Goal: Information Seeking & Learning: Learn about a topic

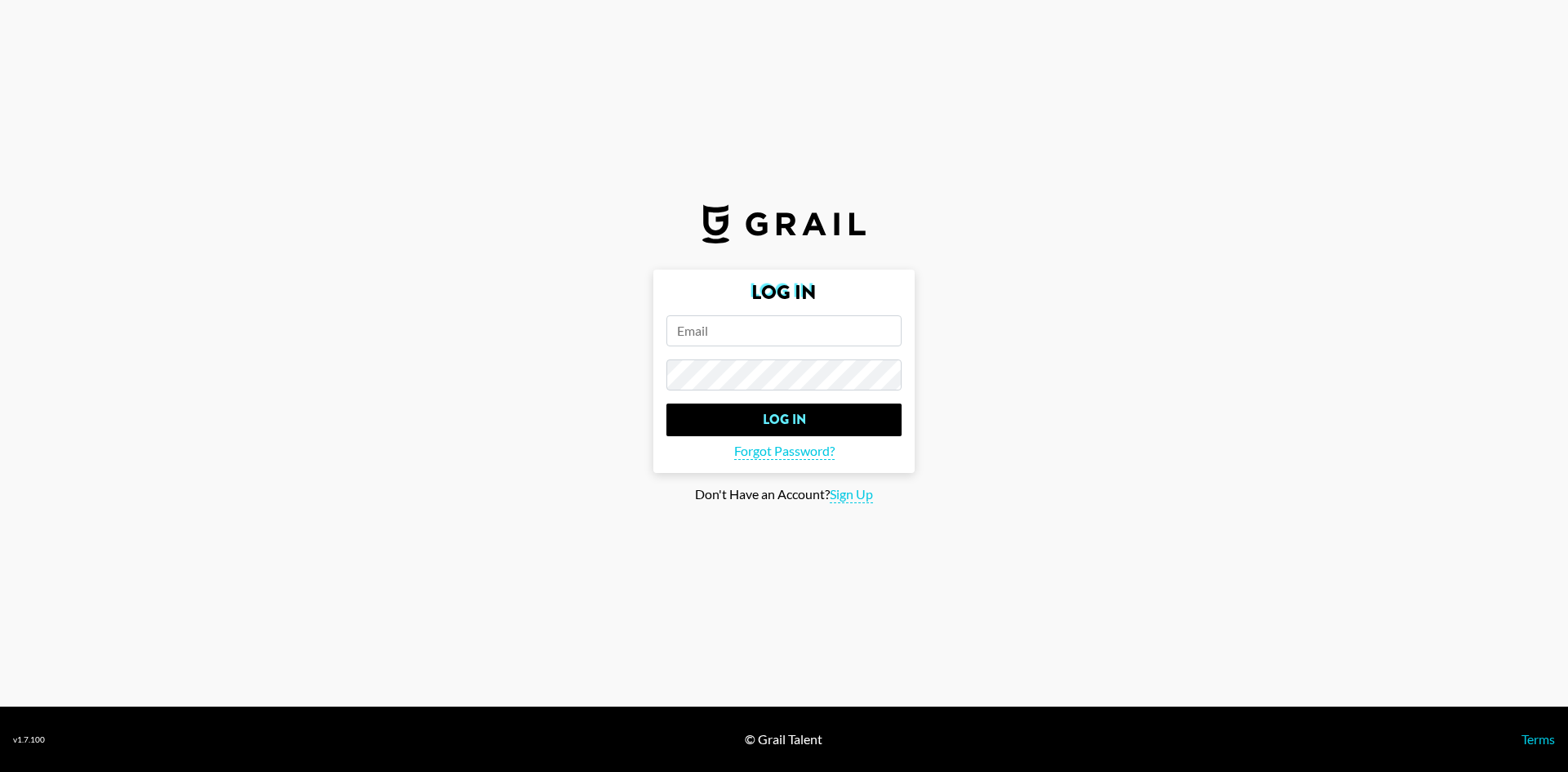
click at [691, 342] on input "email" at bounding box center [783, 331] width 235 height 31
paste input "[EMAIL_ADDRESS][DOMAIN_NAME]"
type input "[EMAIL_ADDRESS][DOMAIN_NAME]"
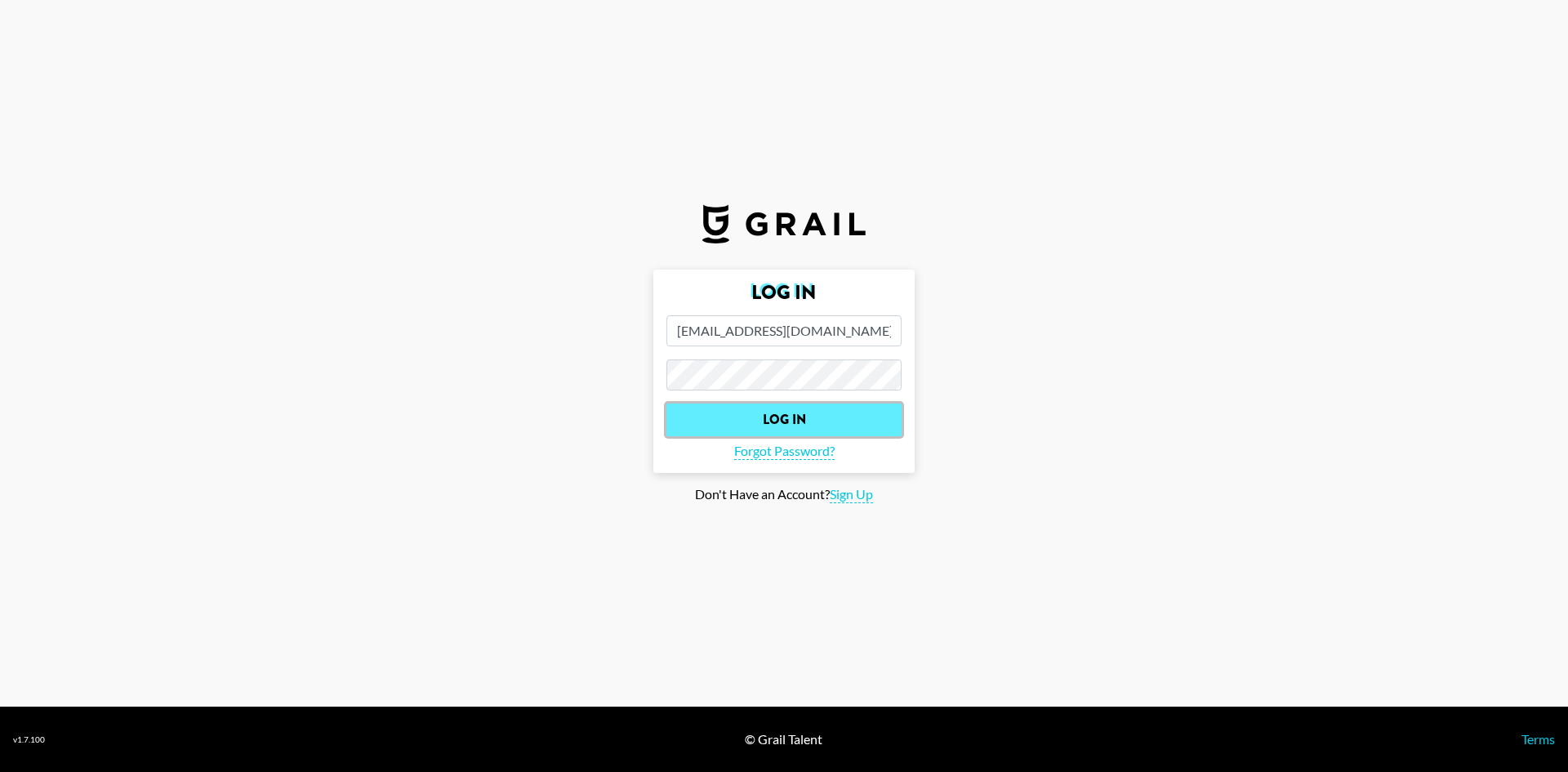
click at [769, 419] on input "Log In" at bounding box center [783, 420] width 235 height 33
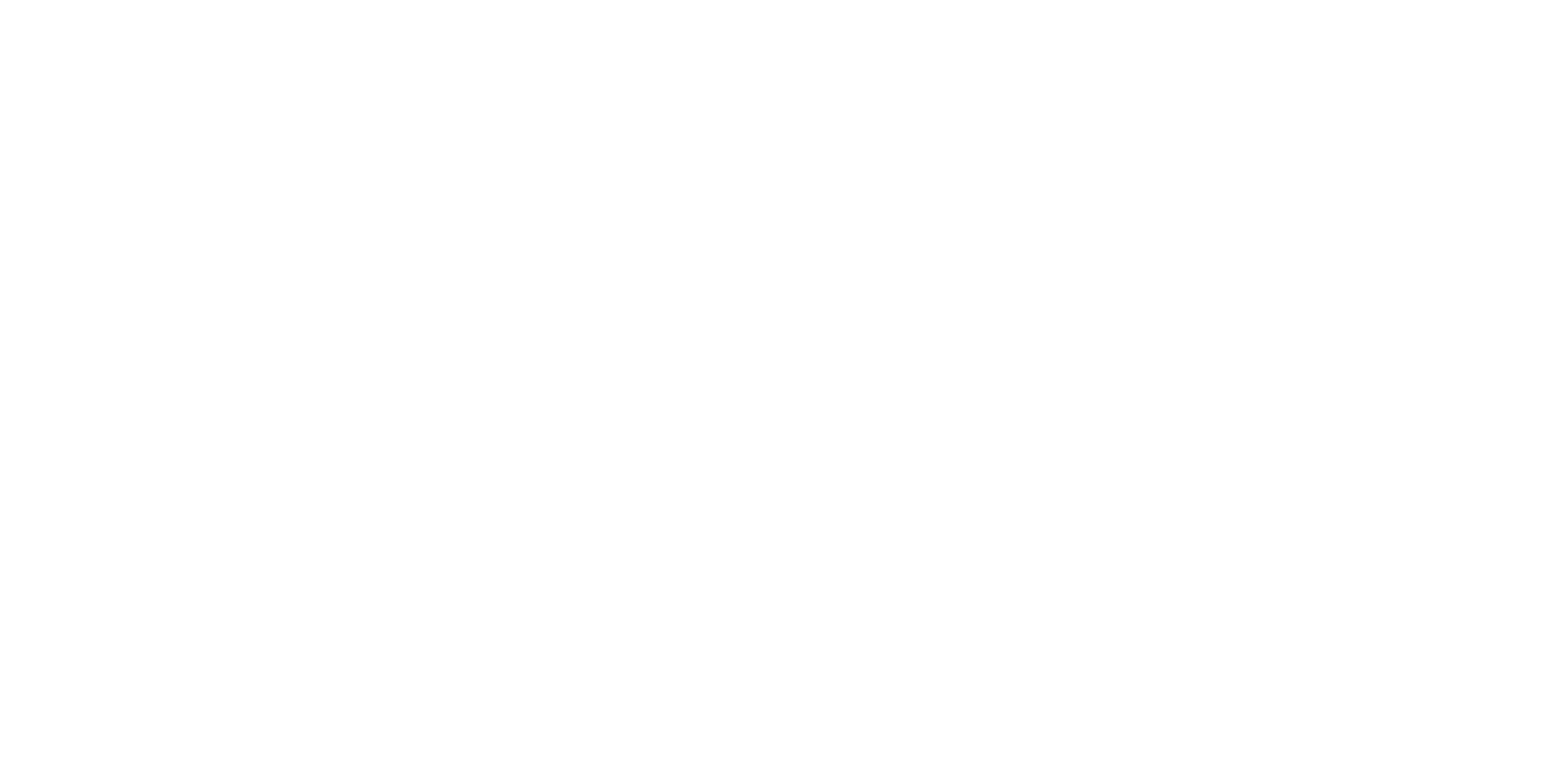
select select "Song"
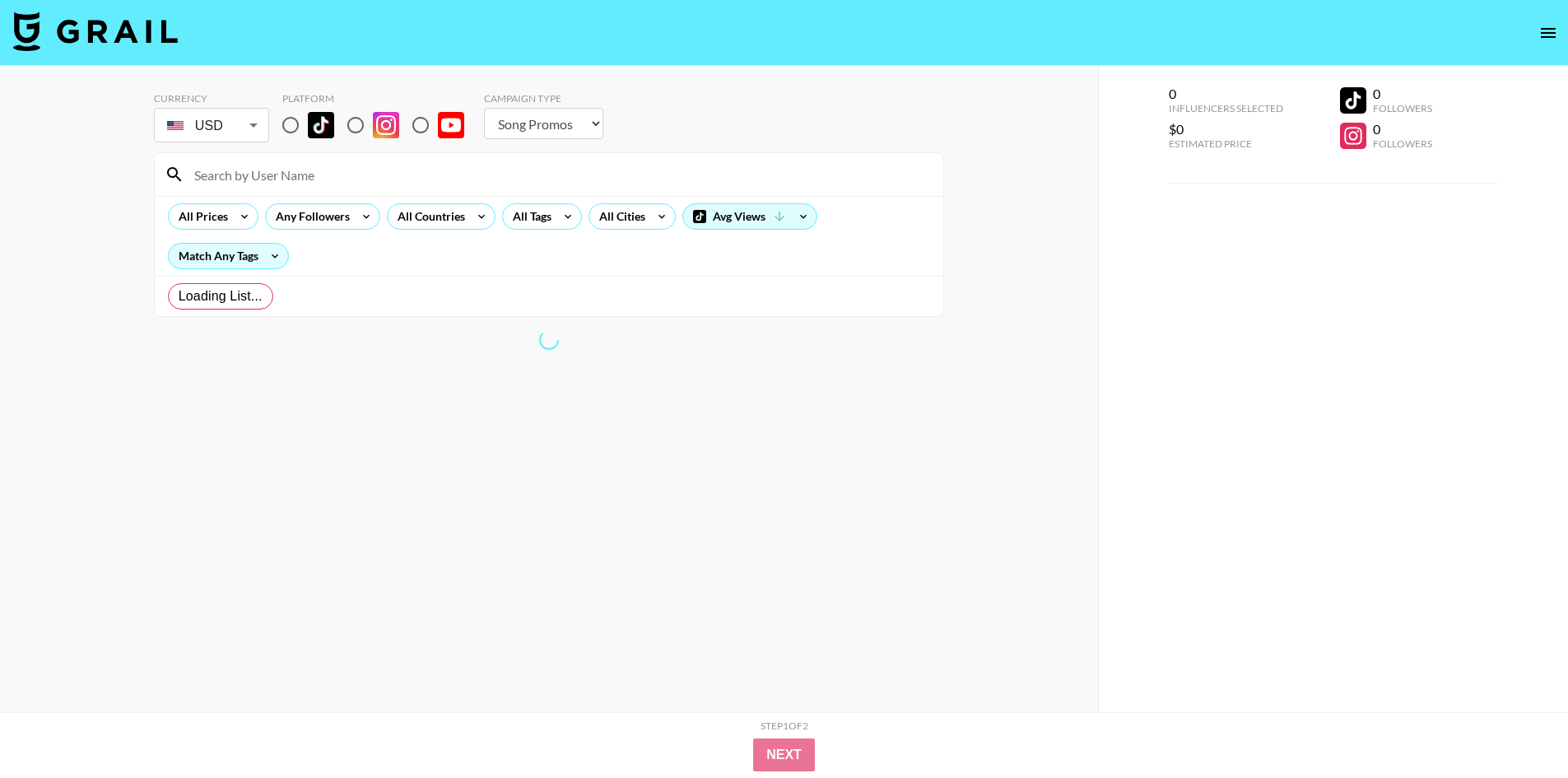
radio input "true"
select select "Brand"
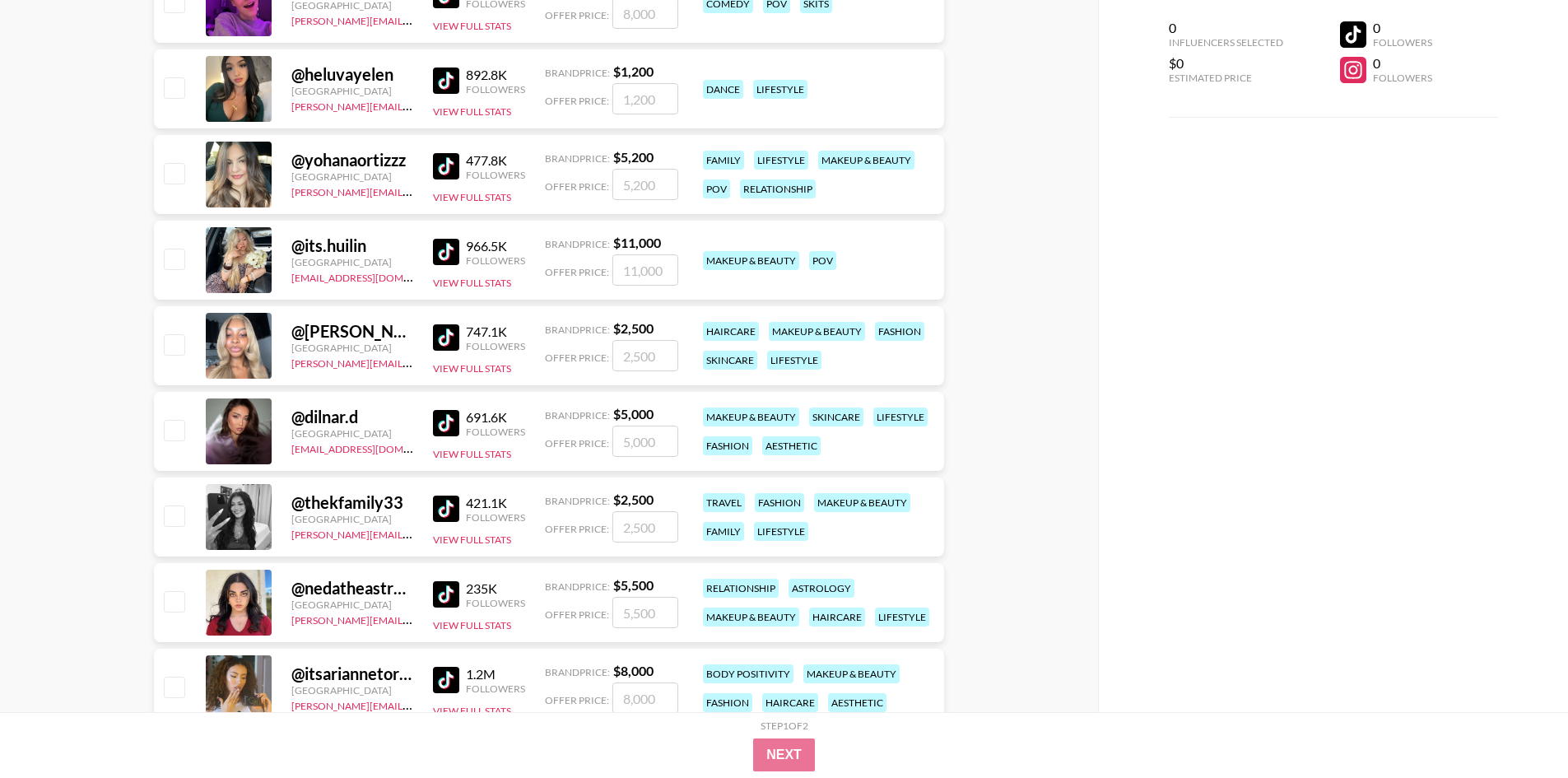
scroll to position [823, 0]
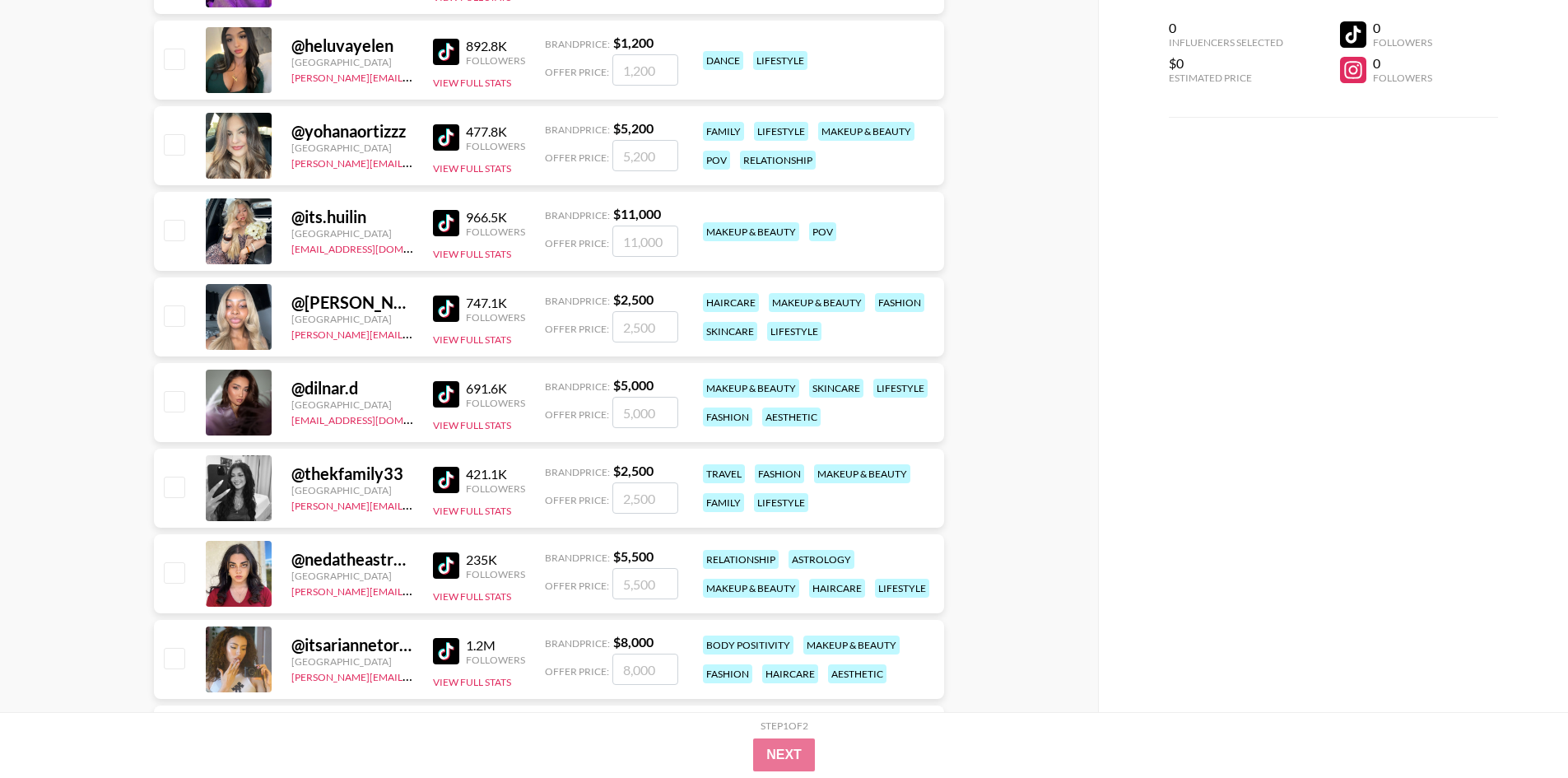
click at [446, 389] on img at bounding box center [446, 394] width 26 height 26
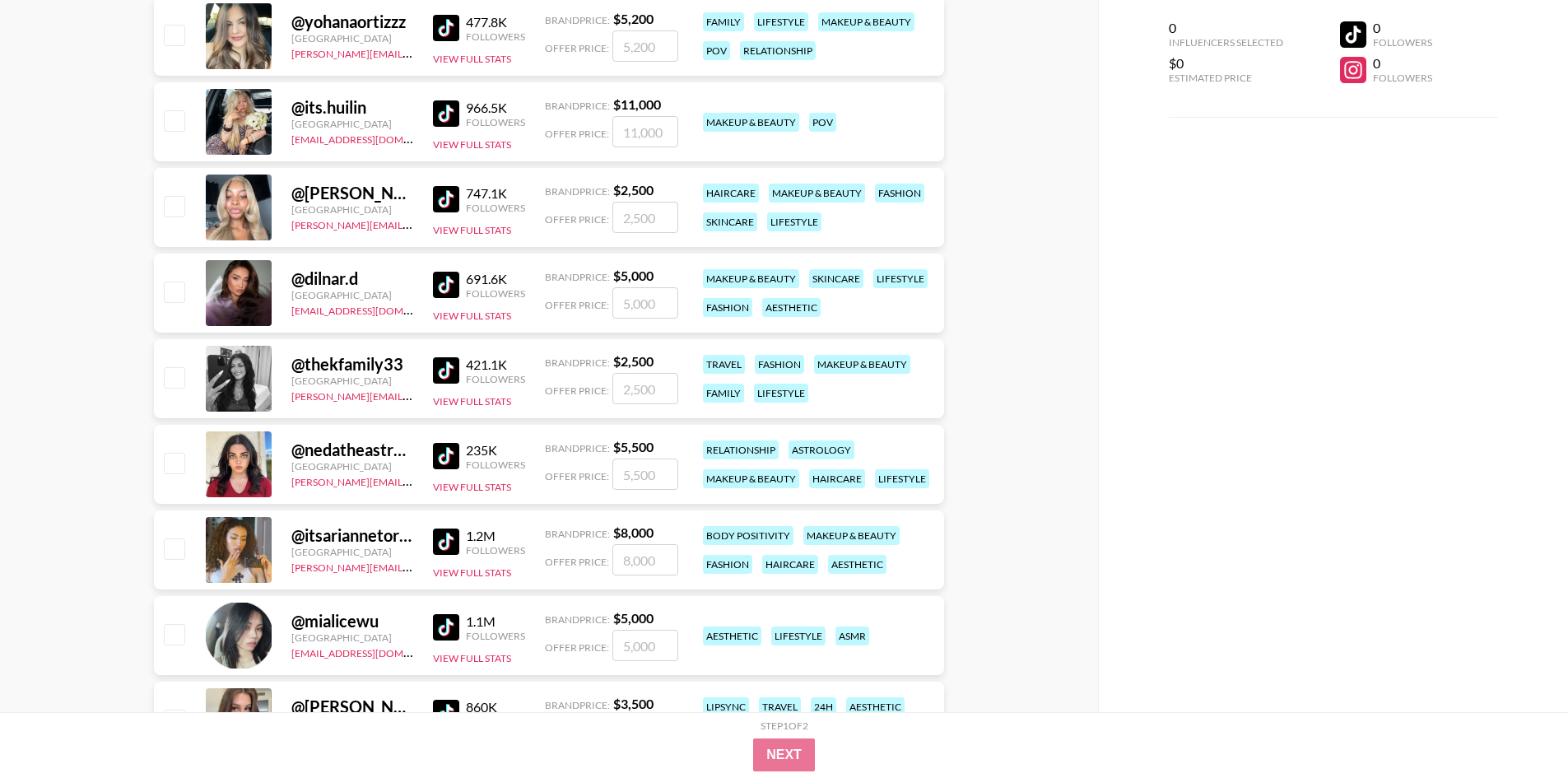
scroll to position [905, 0]
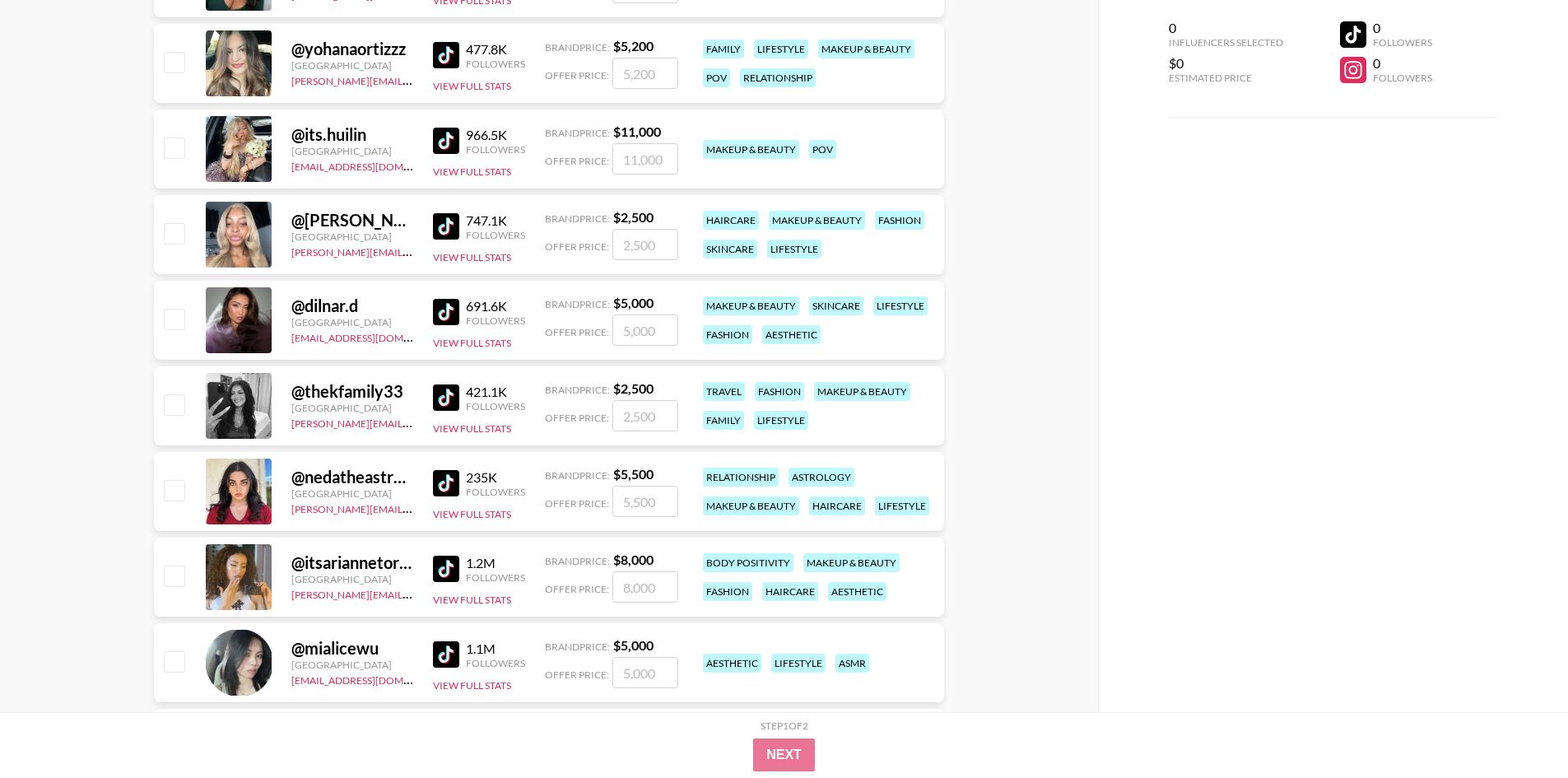
click at [452, 141] on img at bounding box center [446, 141] width 26 height 26
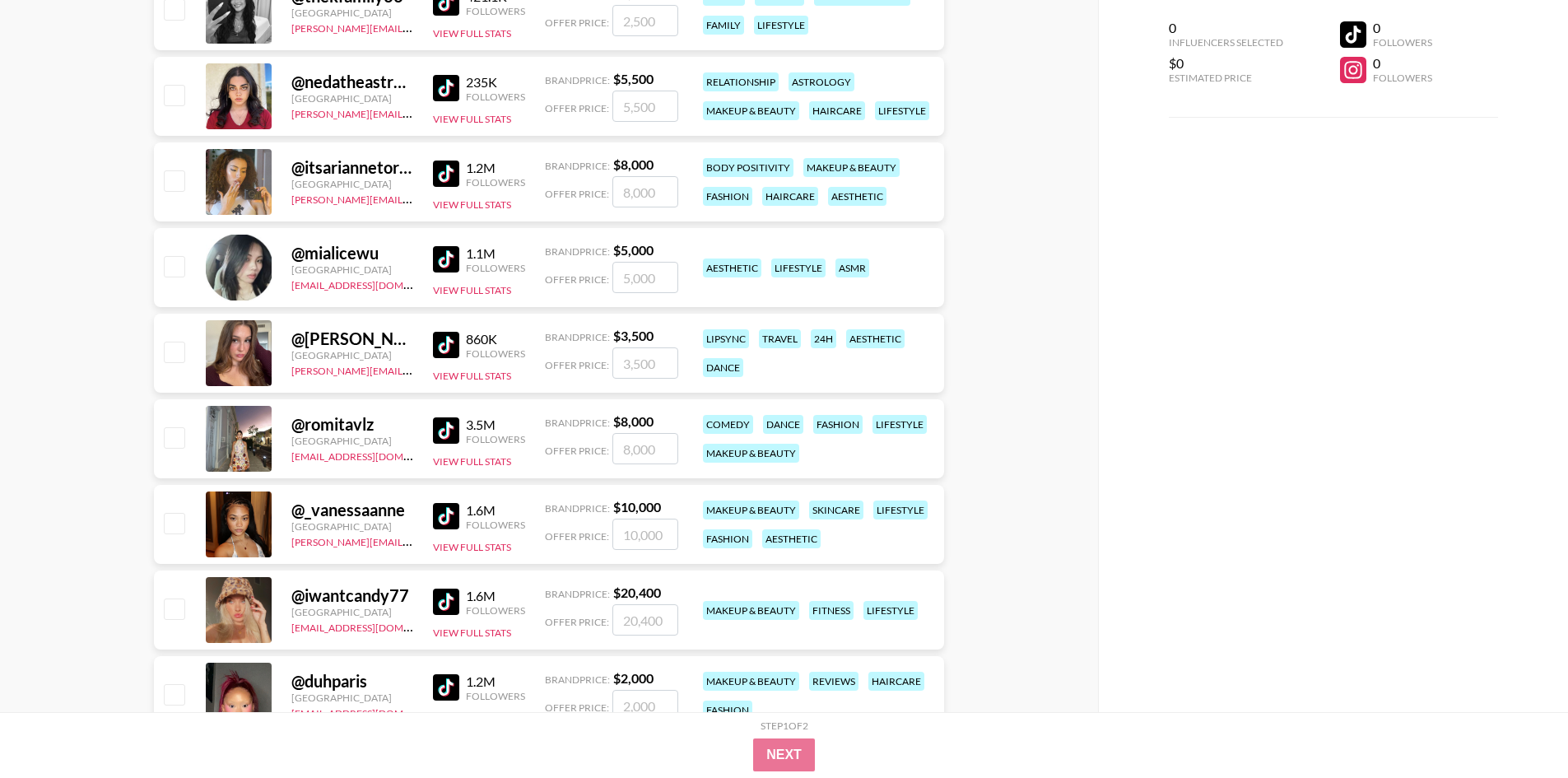
scroll to position [1317, 0]
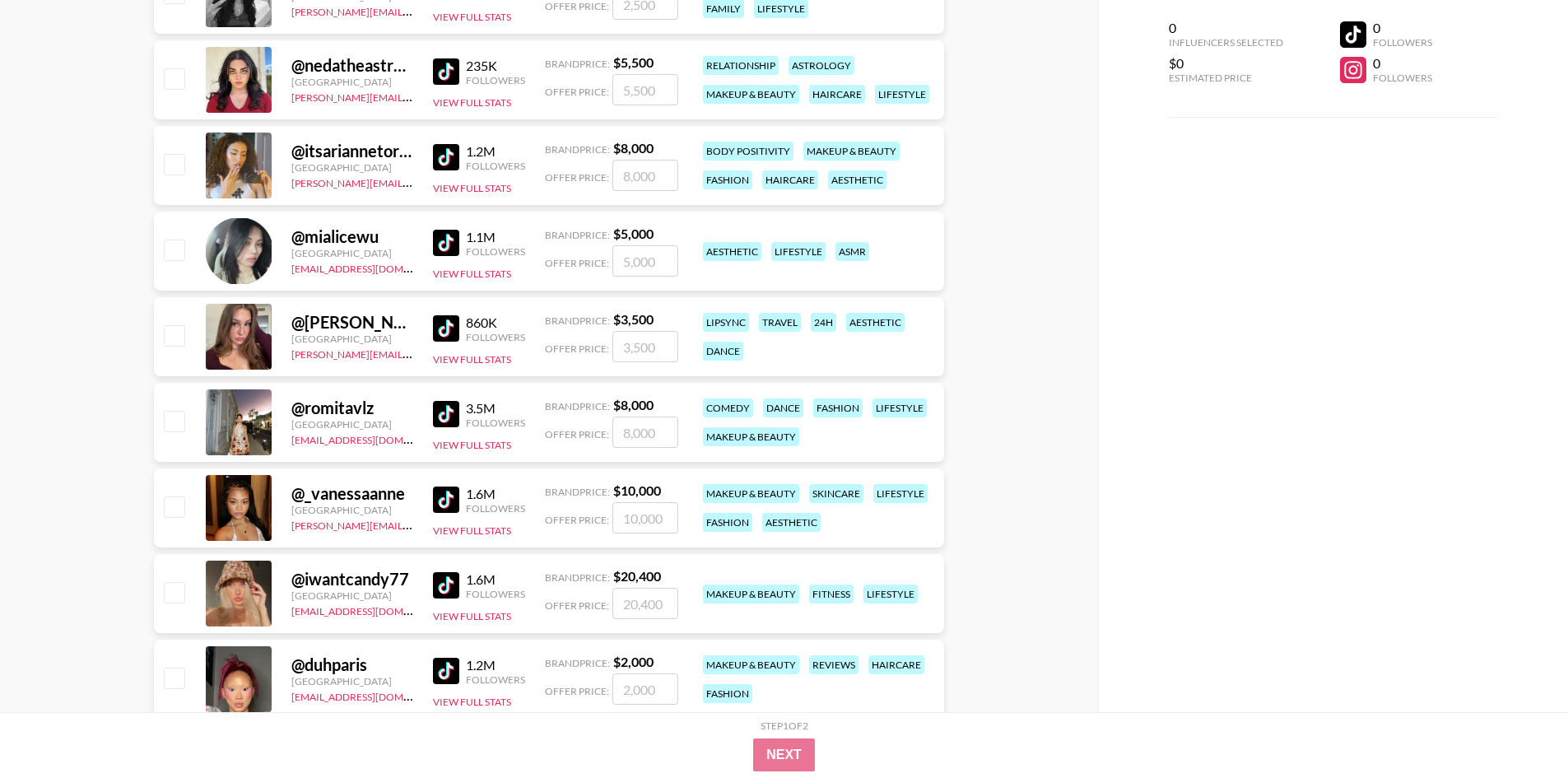
click at [442, 499] on img at bounding box center [446, 499] width 26 height 26
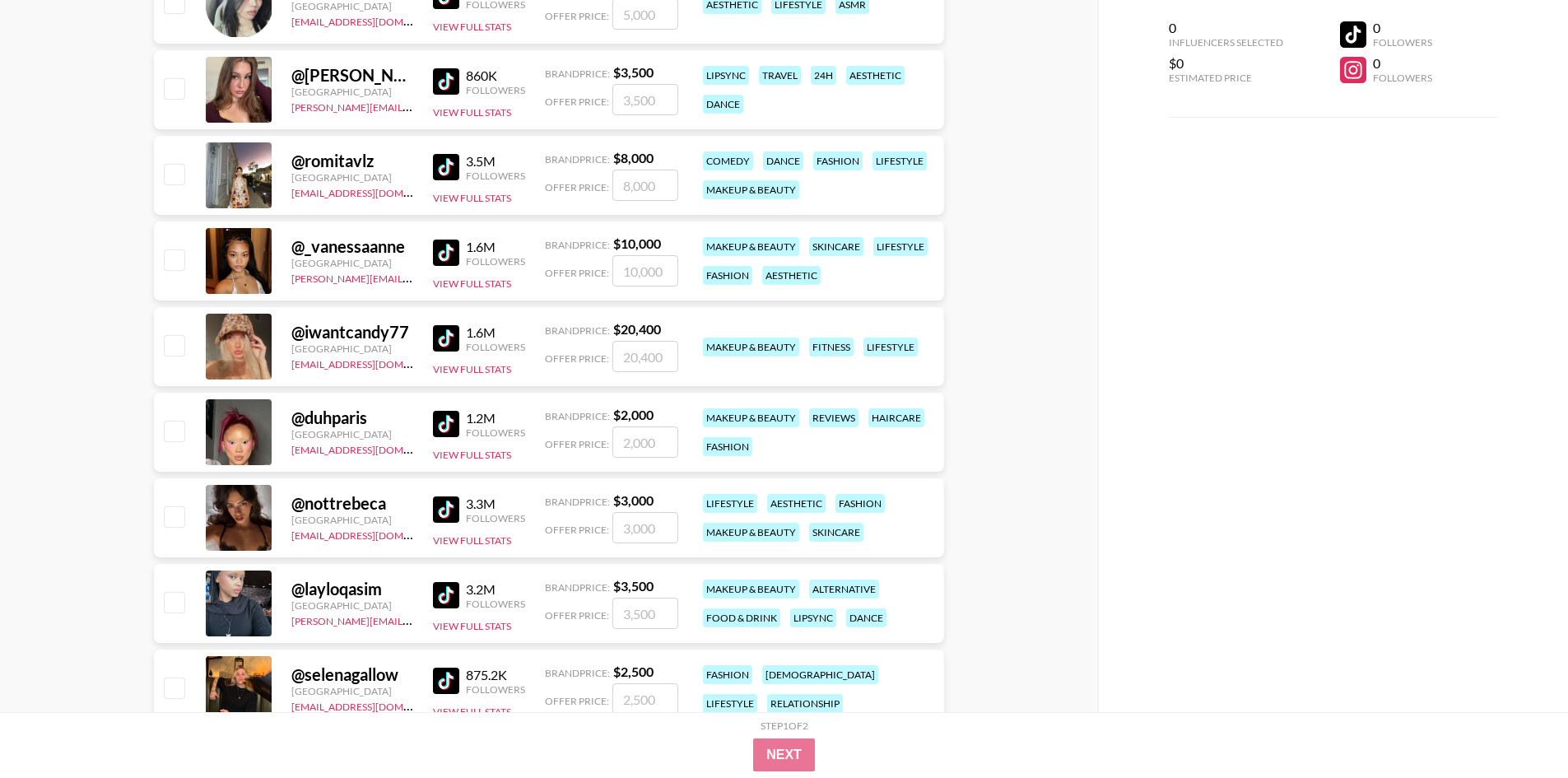
scroll to position [1646, 0]
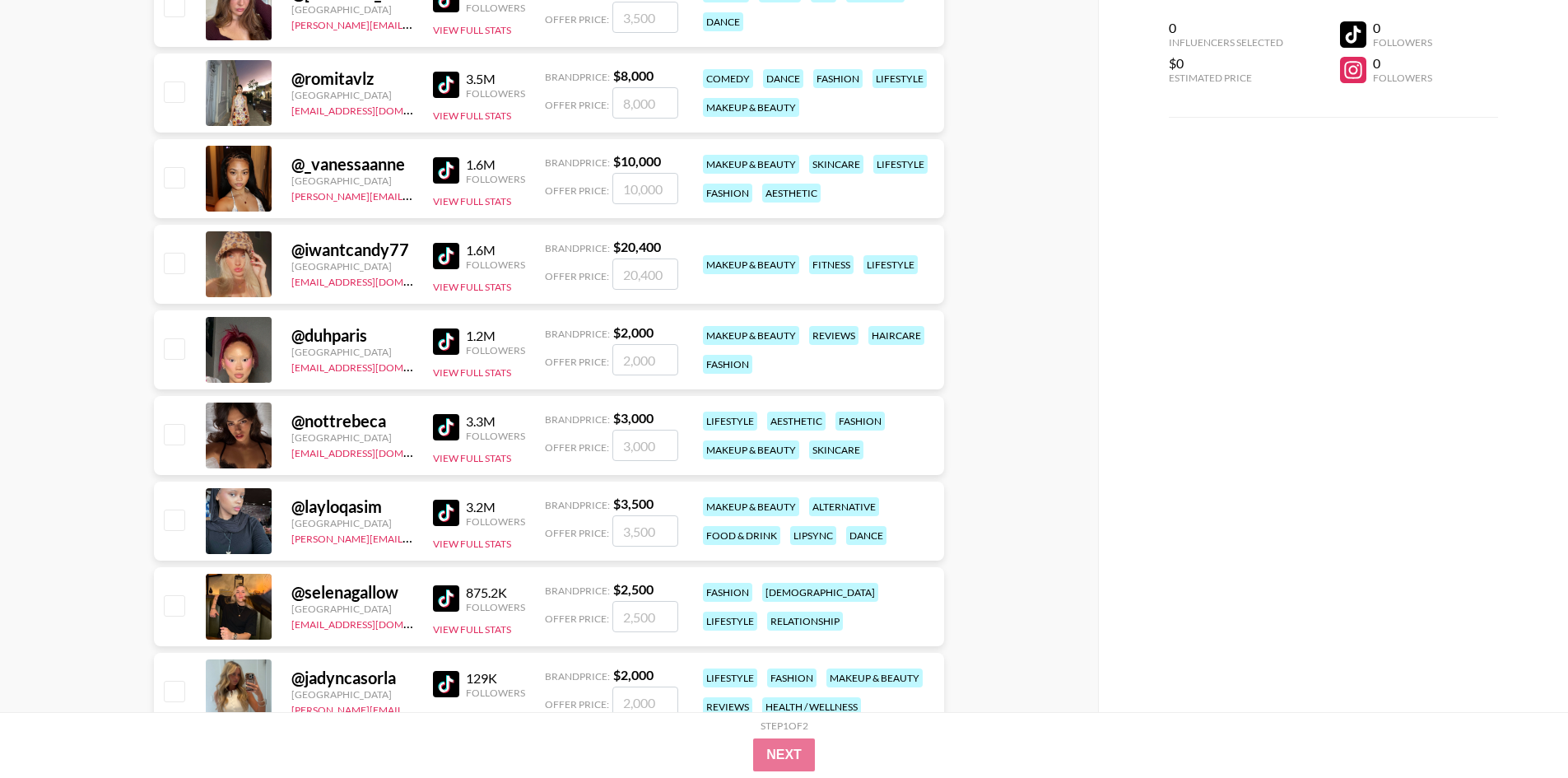
click at [450, 429] on img at bounding box center [446, 427] width 26 height 26
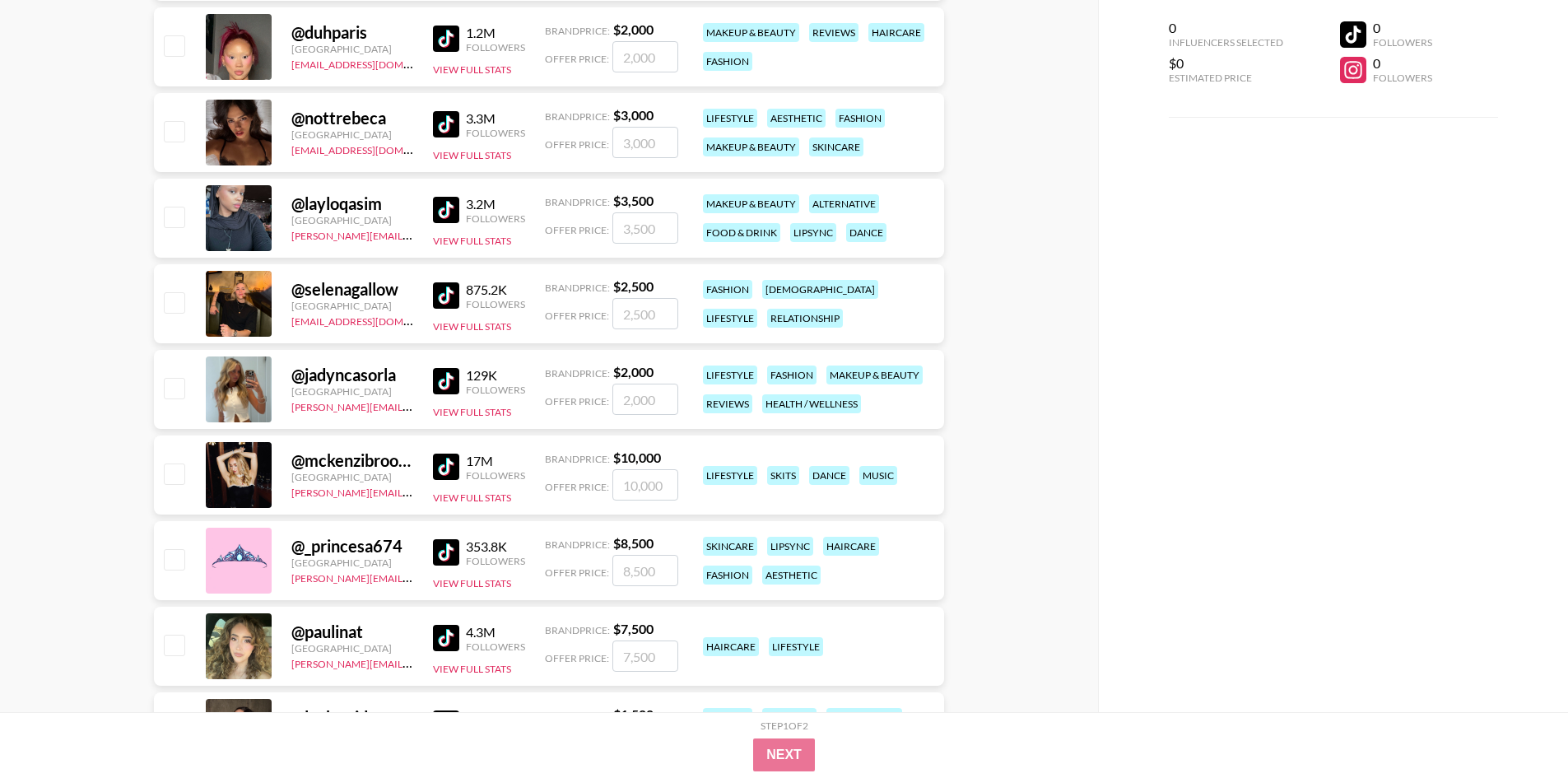
scroll to position [1976, 0]
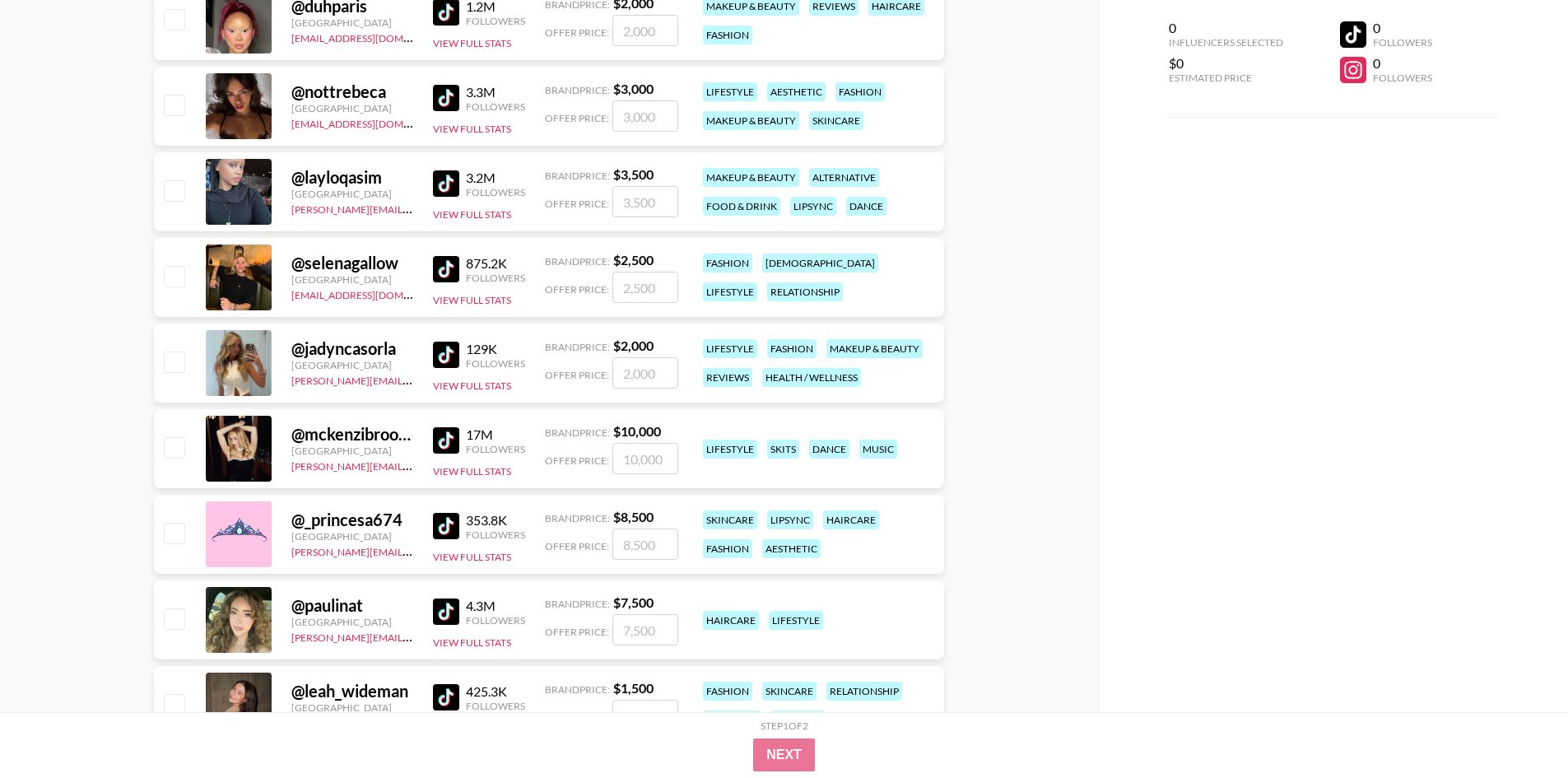
click at [448, 523] on img at bounding box center [446, 526] width 26 height 26
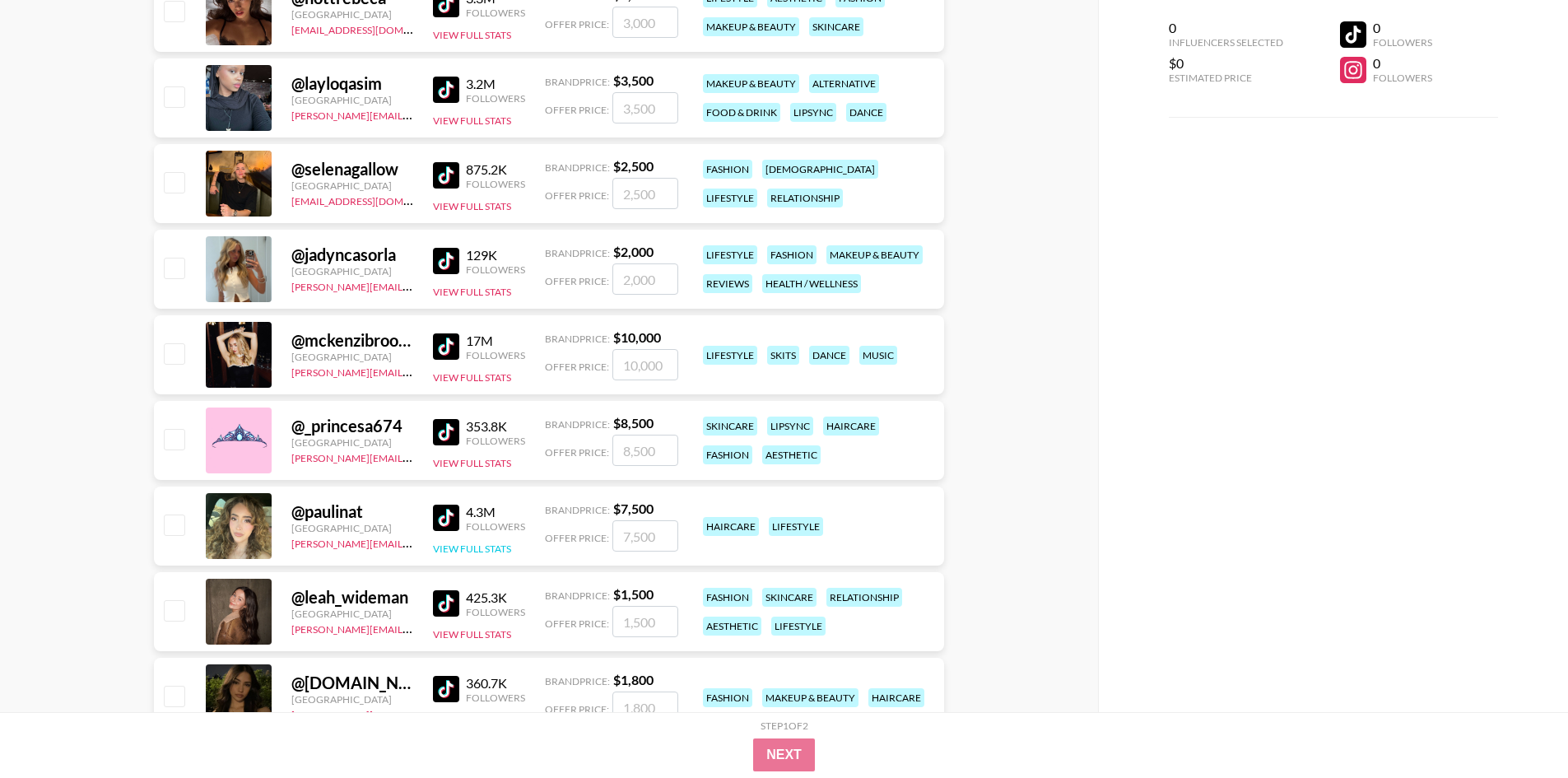
scroll to position [2141, 0]
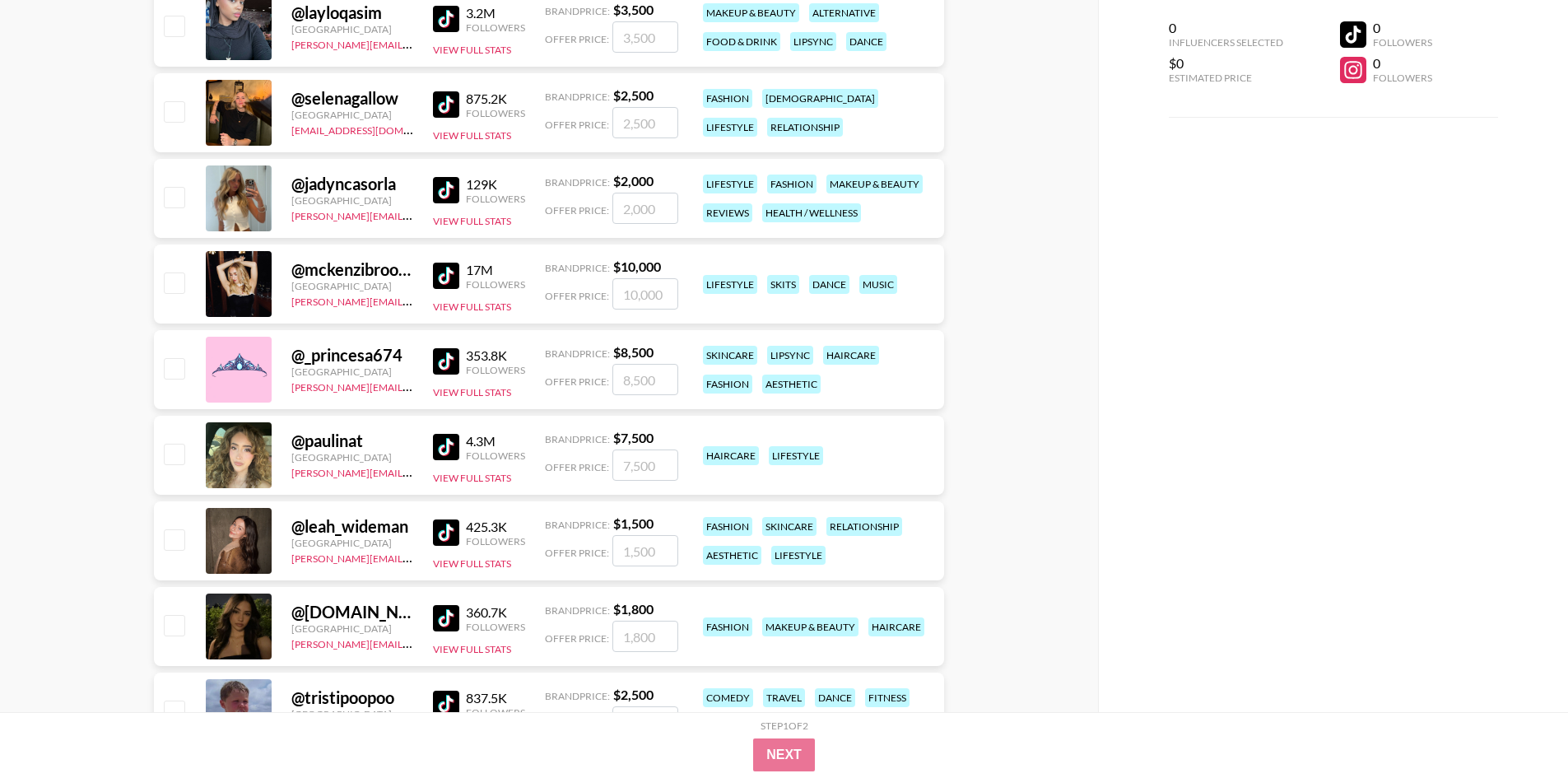
click at [450, 532] on img at bounding box center [446, 532] width 26 height 26
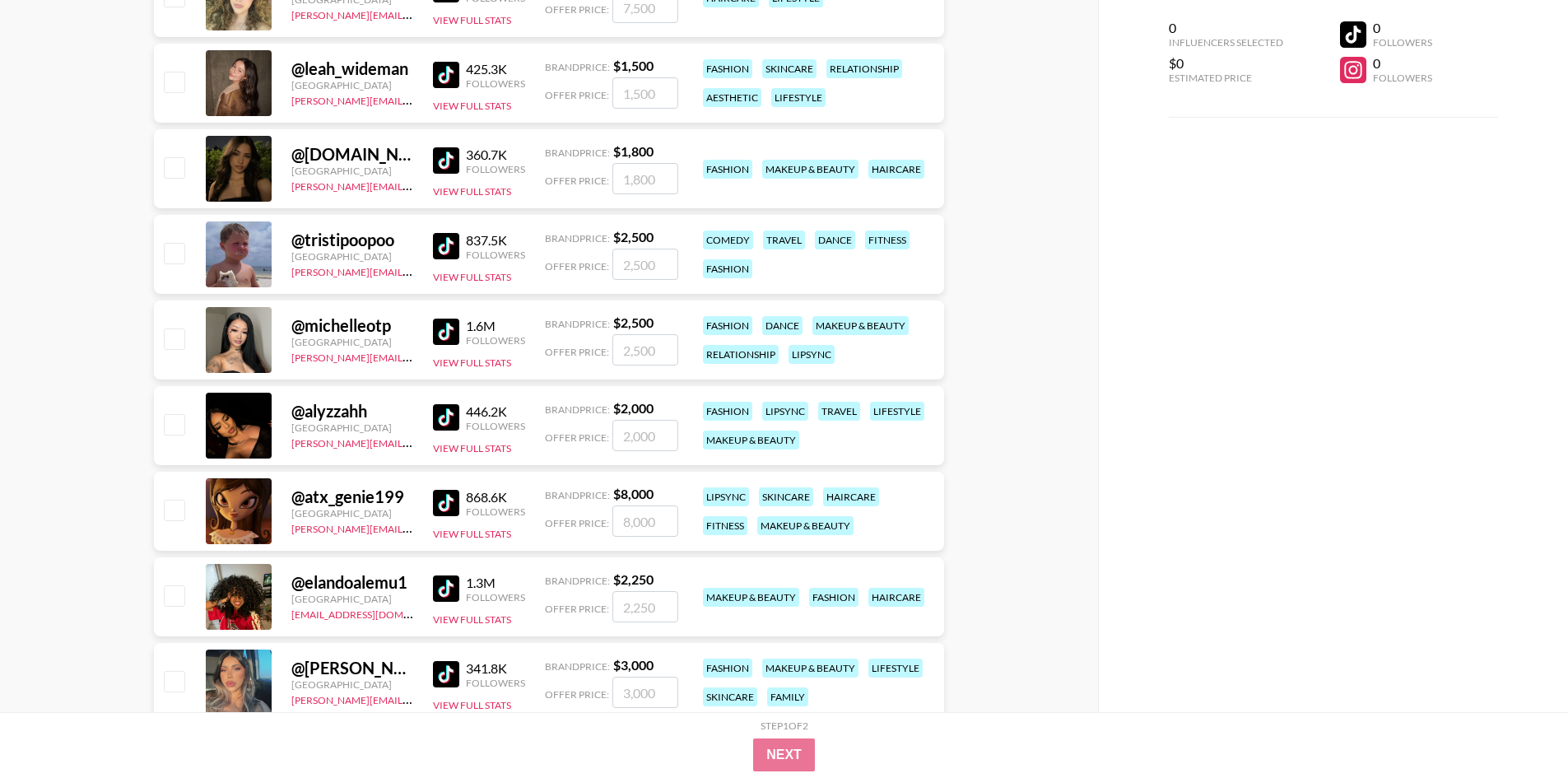
scroll to position [2634, 0]
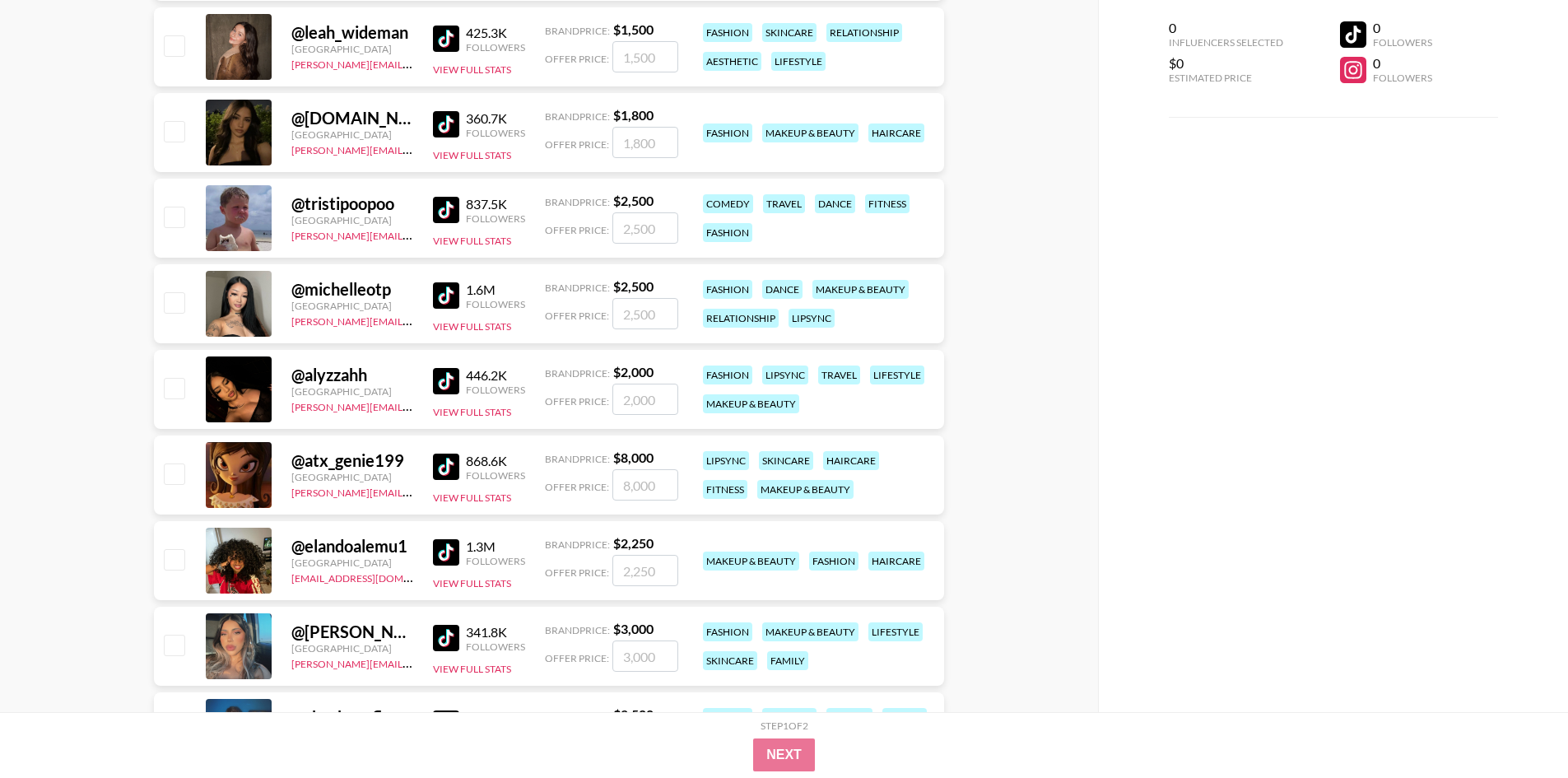
click at [455, 464] on img at bounding box center [446, 467] width 26 height 26
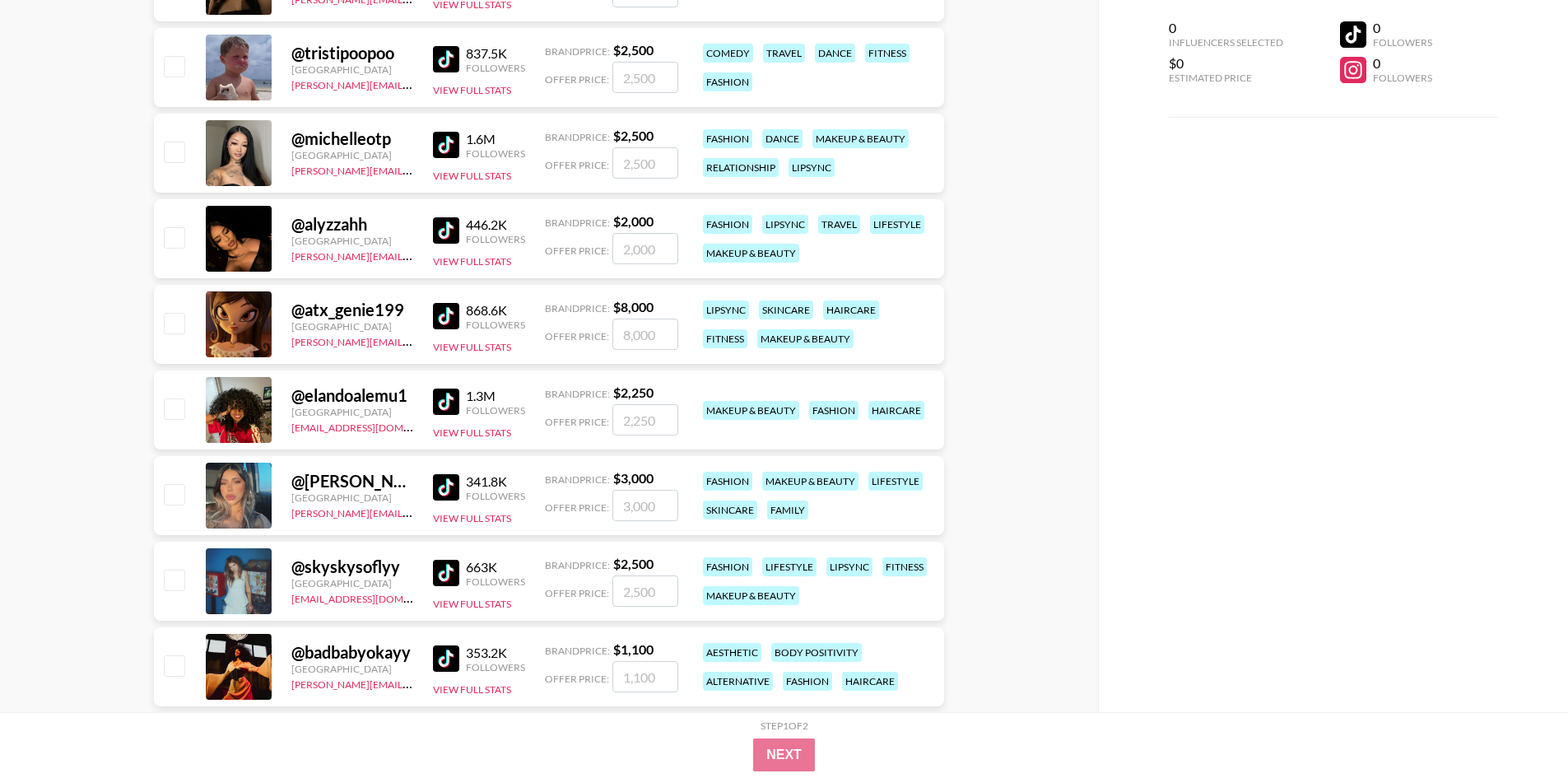
scroll to position [2799, 0]
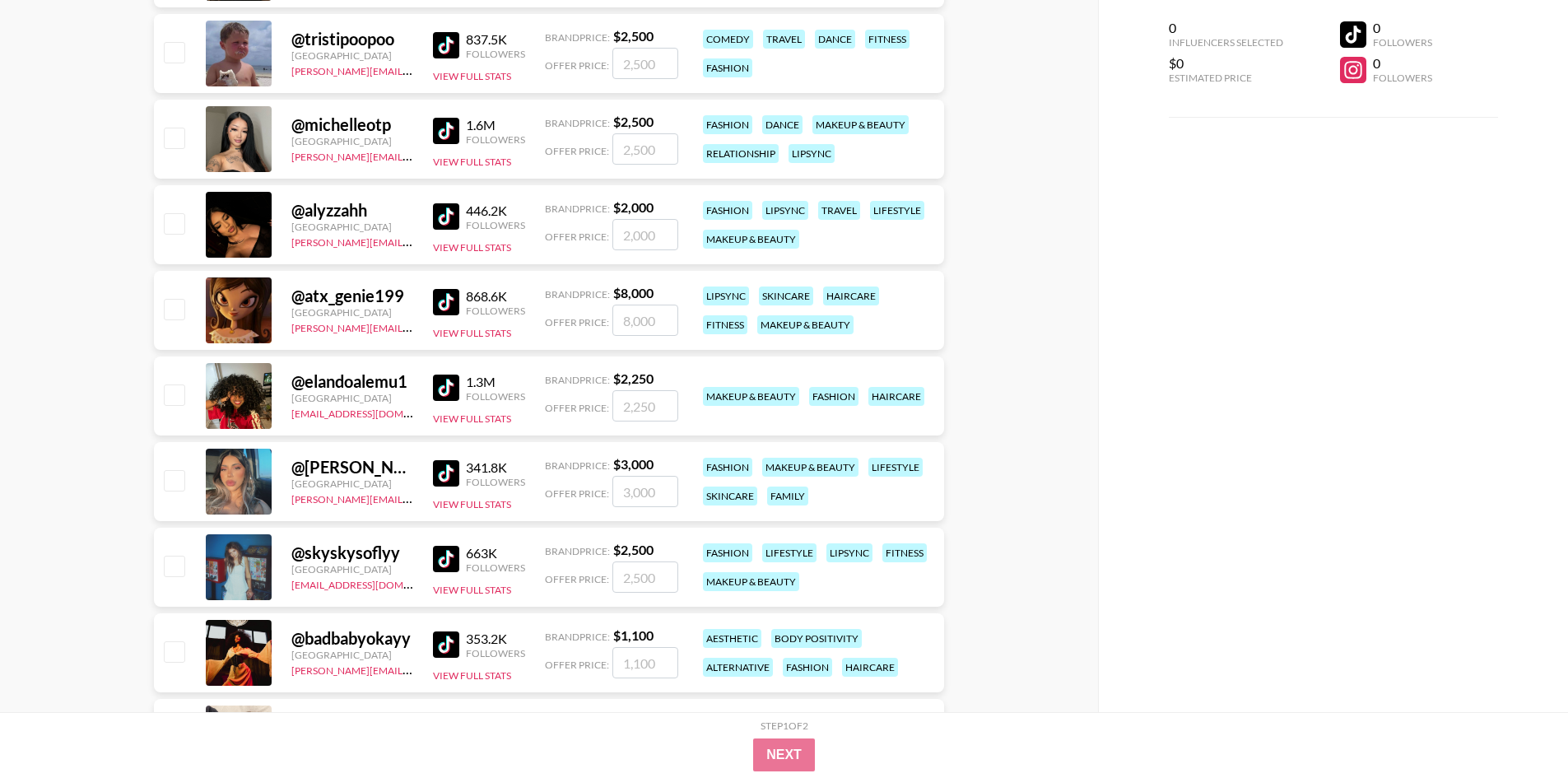
click at [439, 474] on img at bounding box center [446, 474] width 26 height 26
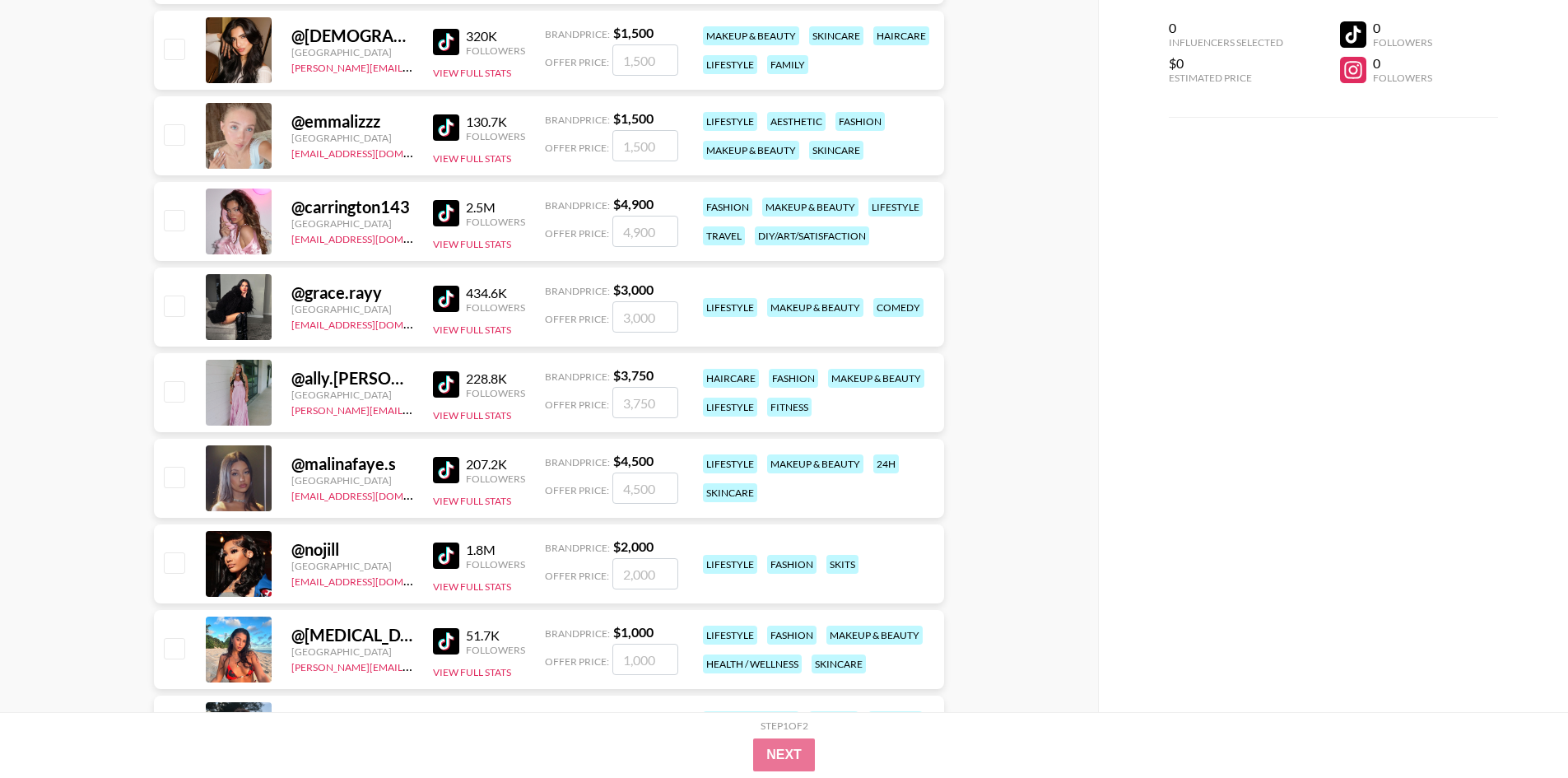
scroll to position [4939, 0]
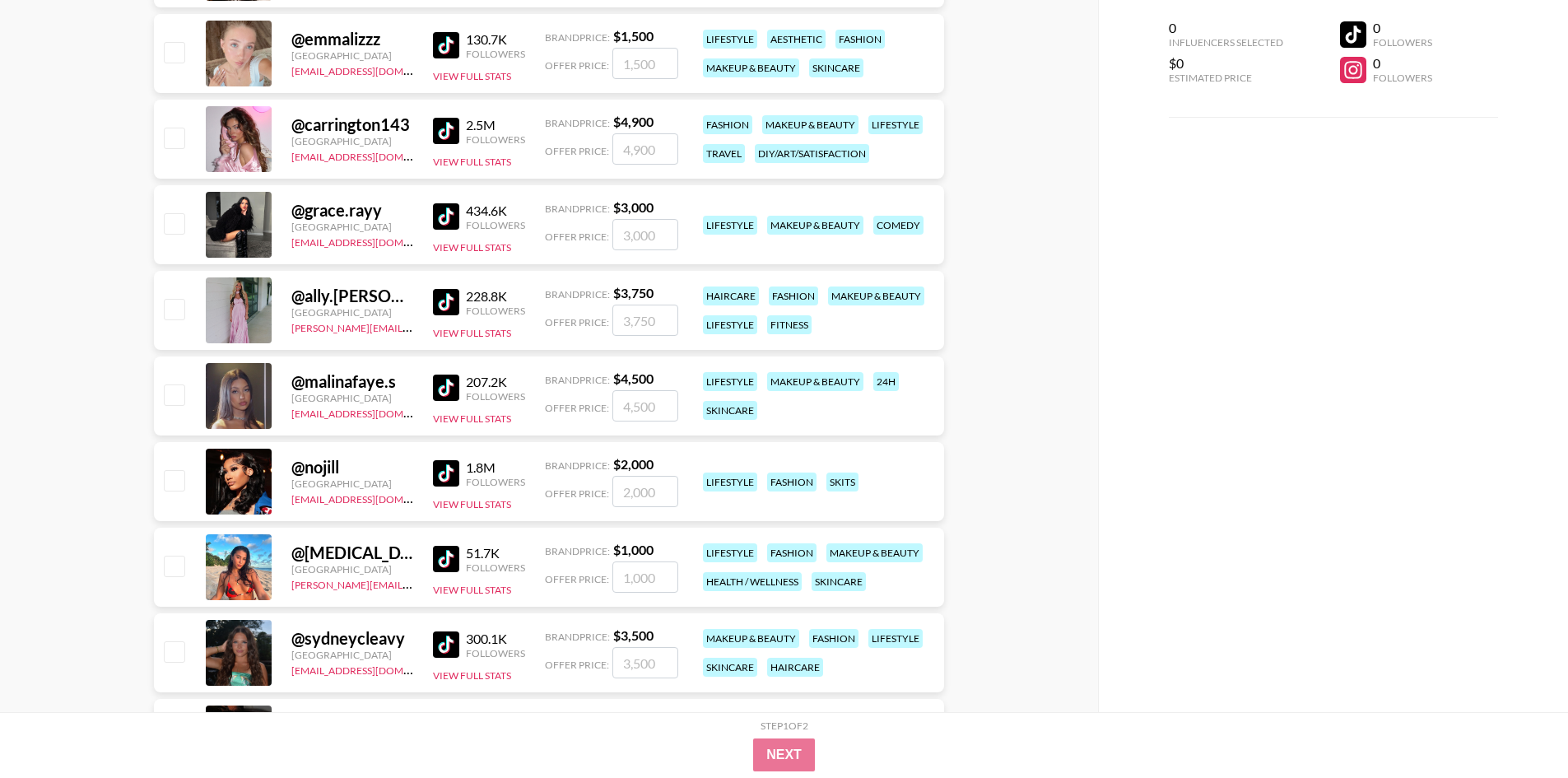
click at [437, 383] on img at bounding box center [446, 388] width 26 height 26
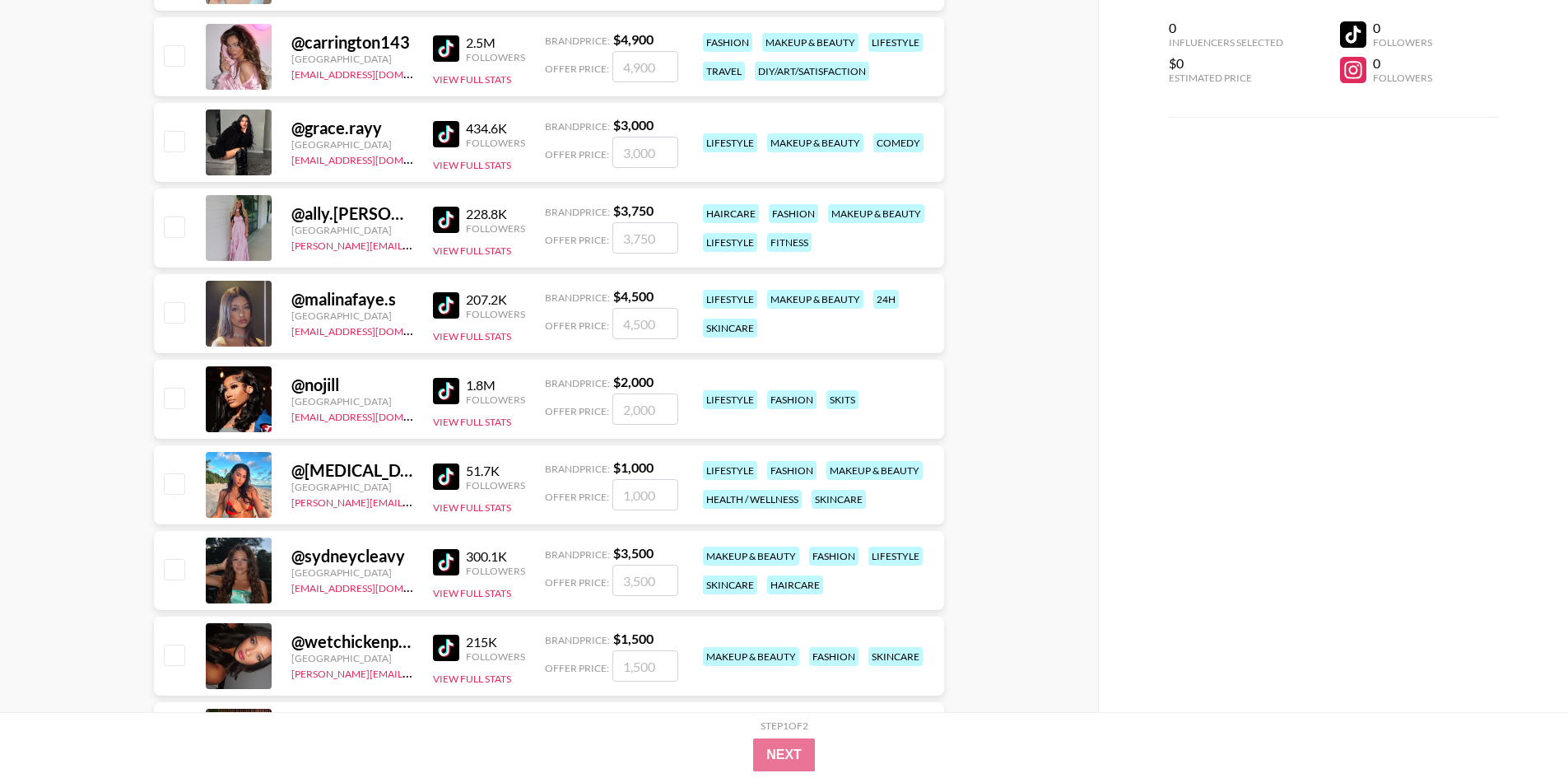
scroll to position [5104, 0]
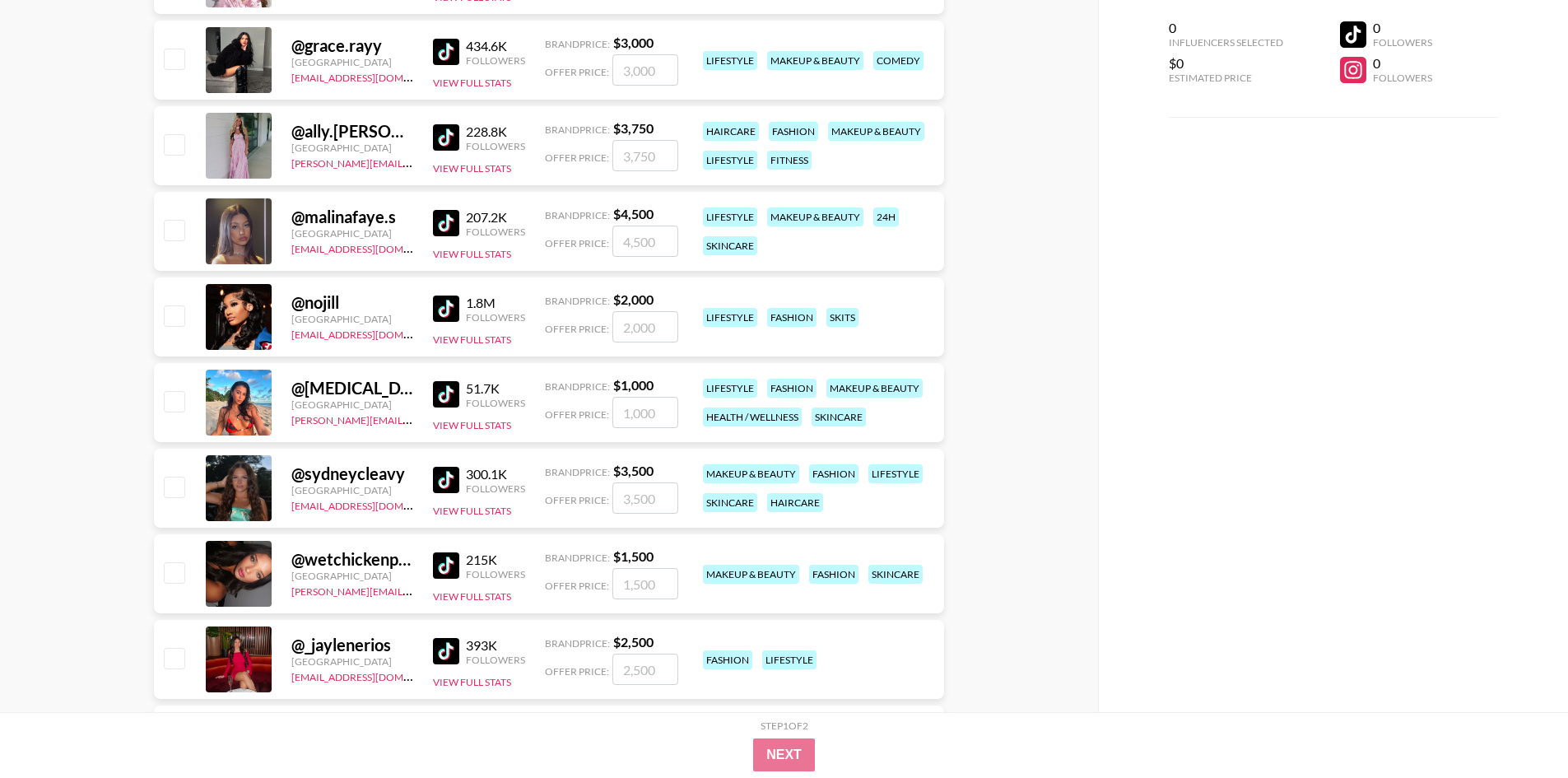
click at [446, 471] on img at bounding box center [446, 480] width 26 height 26
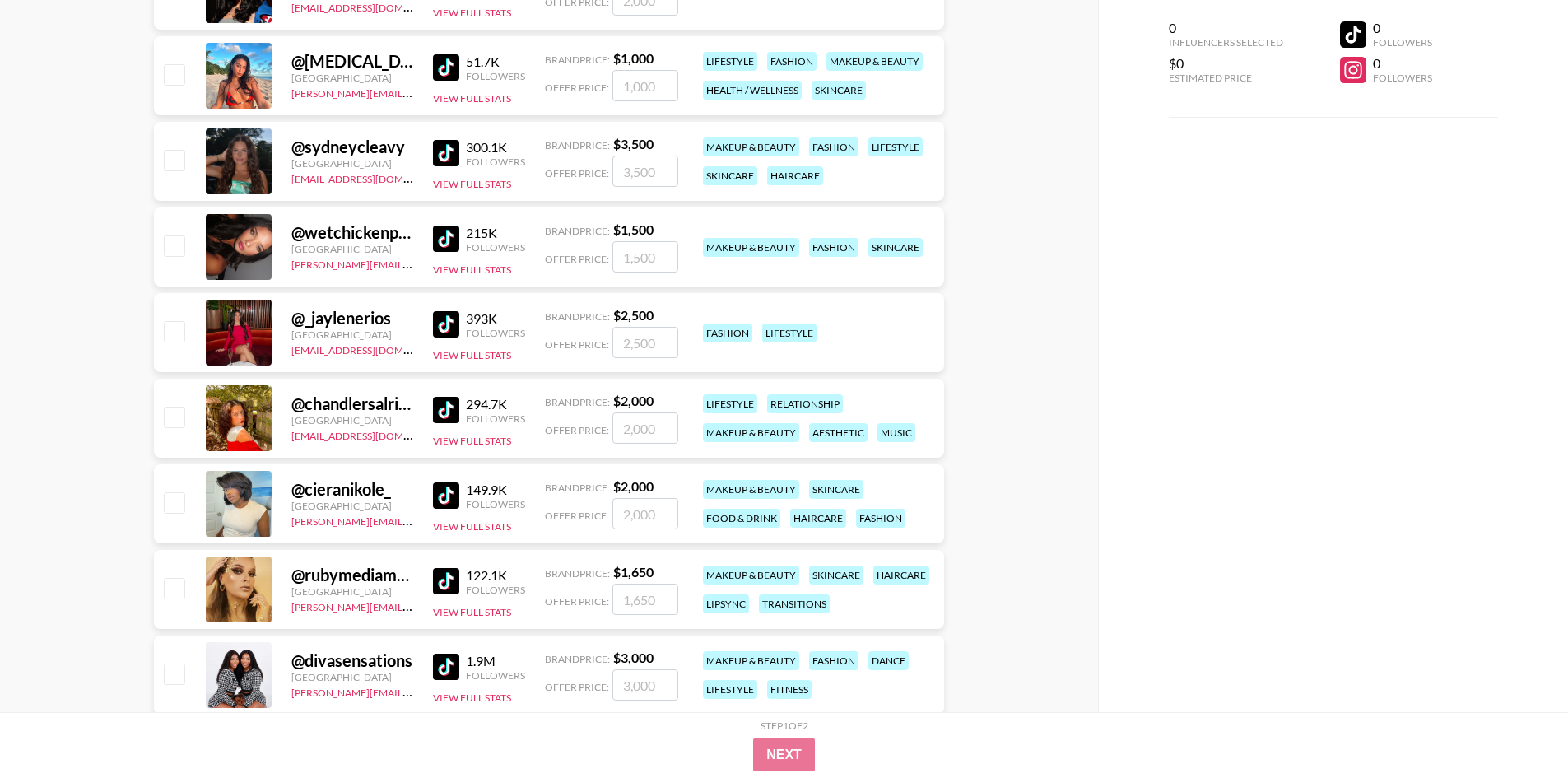
scroll to position [5433, 0]
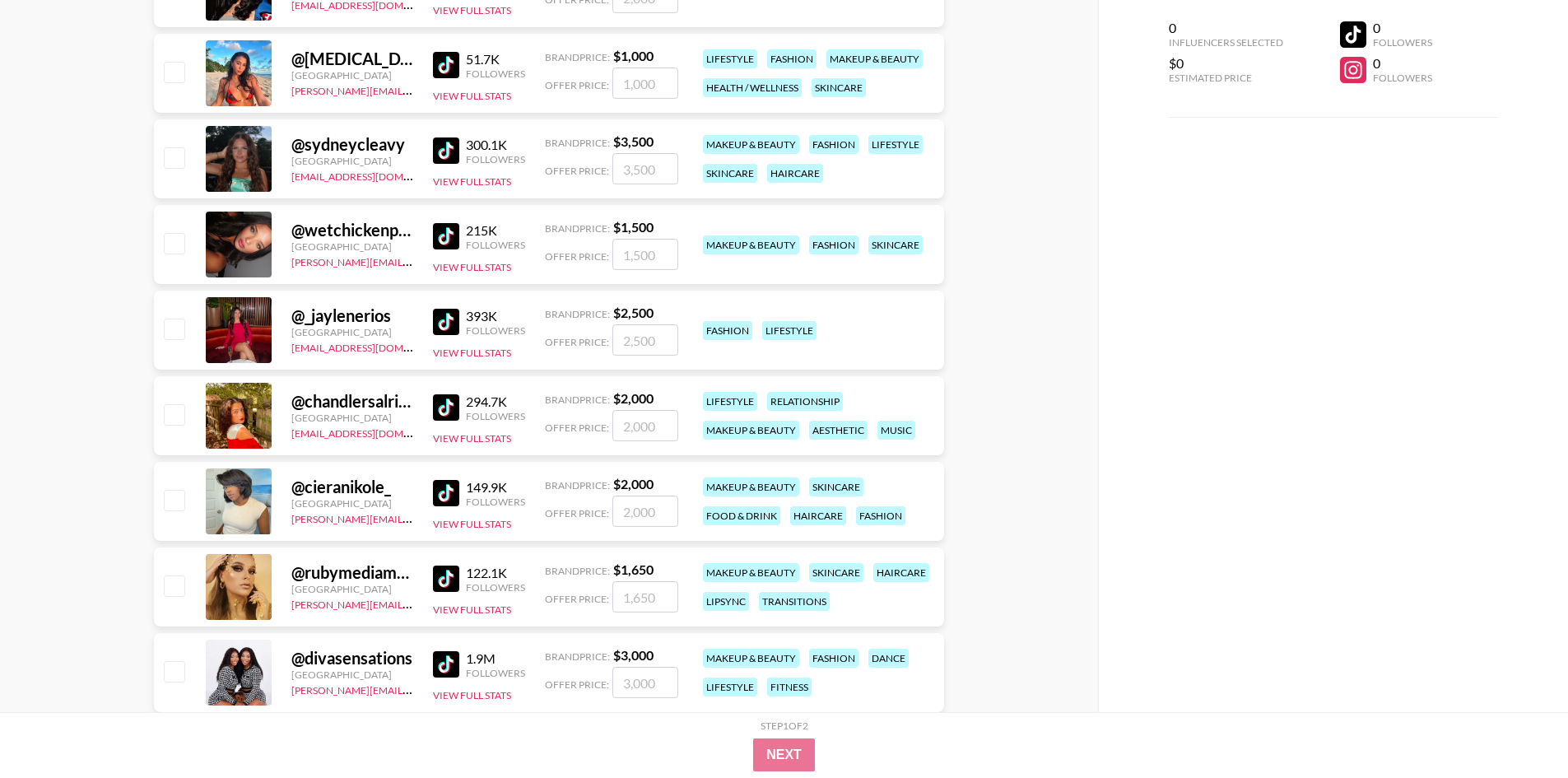
click at [450, 241] on img at bounding box center [446, 236] width 26 height 26
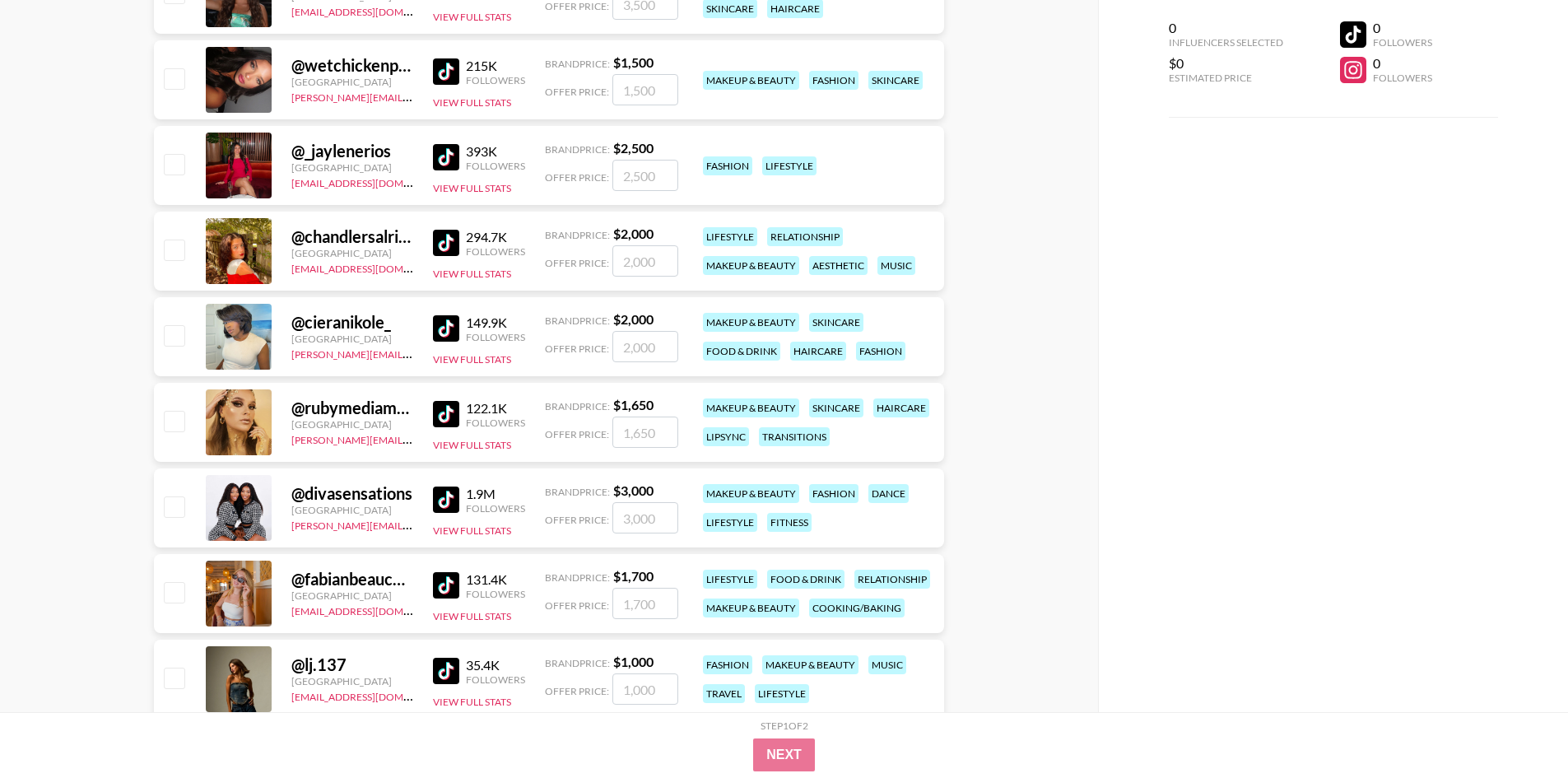
click at [445, 324] on img at bounding box center [446, 328] width 26 height 26
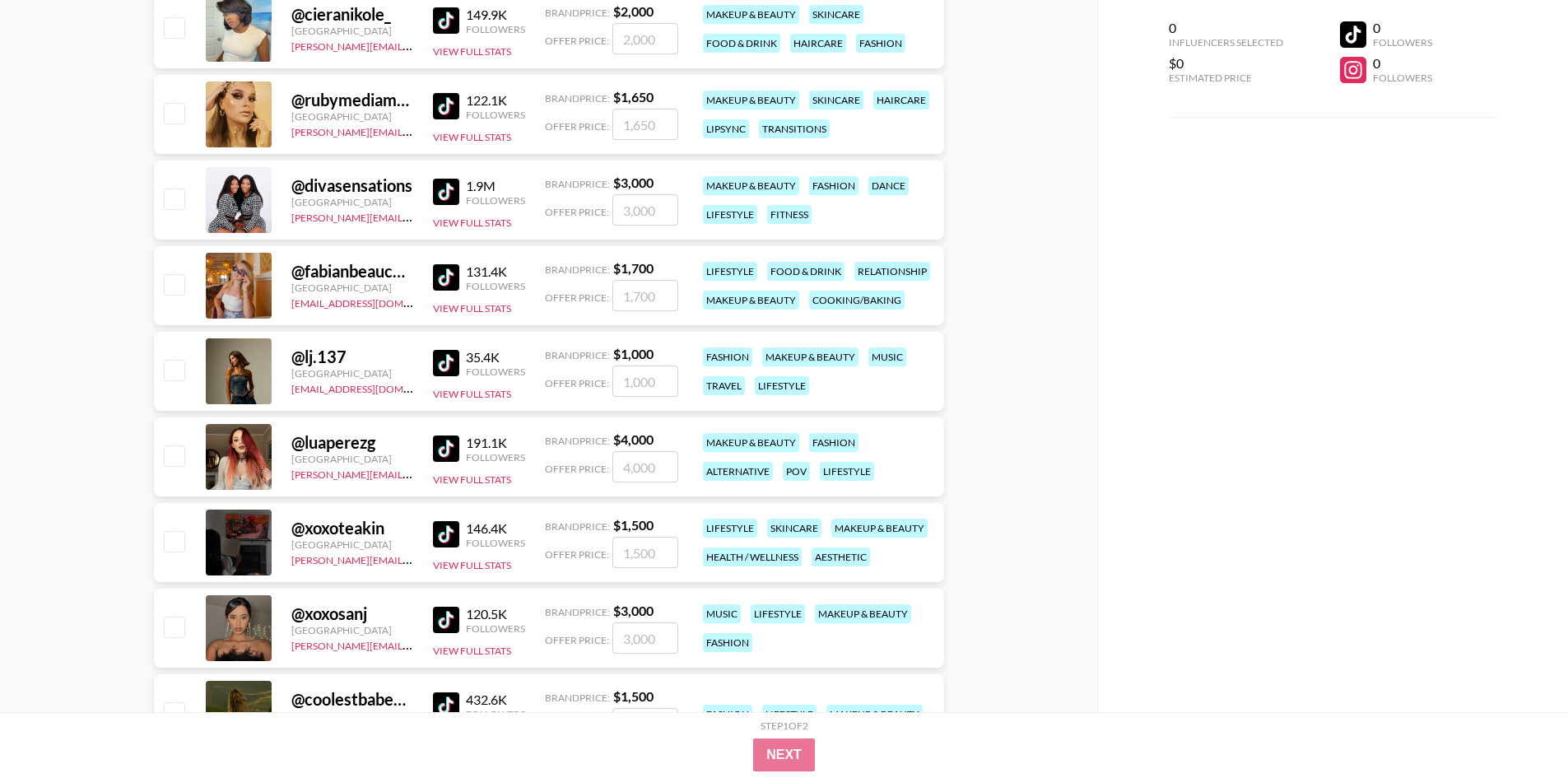
scroll to position [5927, 0]
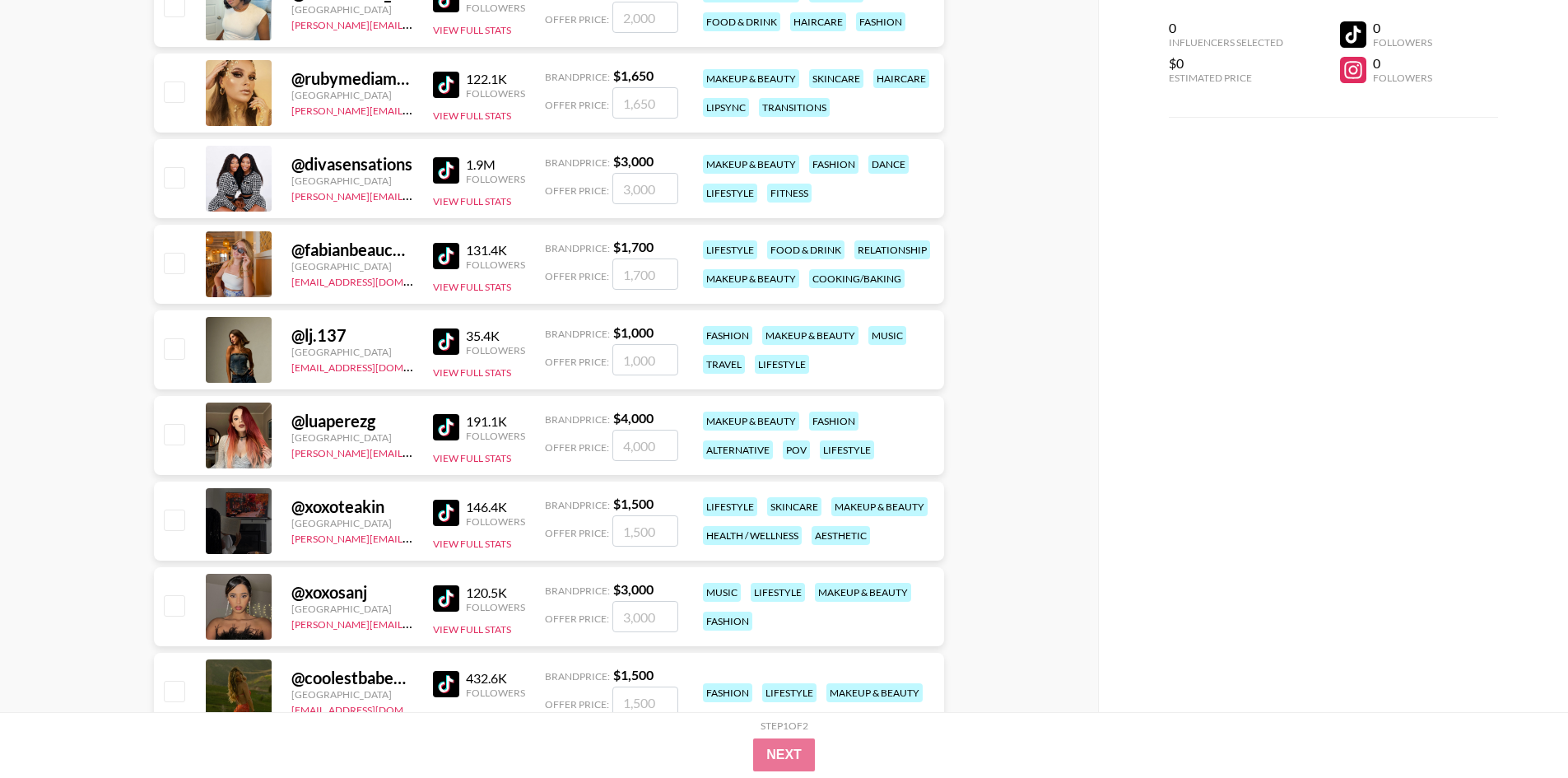
click at [442, 504] on img at bounding box center [446, 513] width 26 height 26
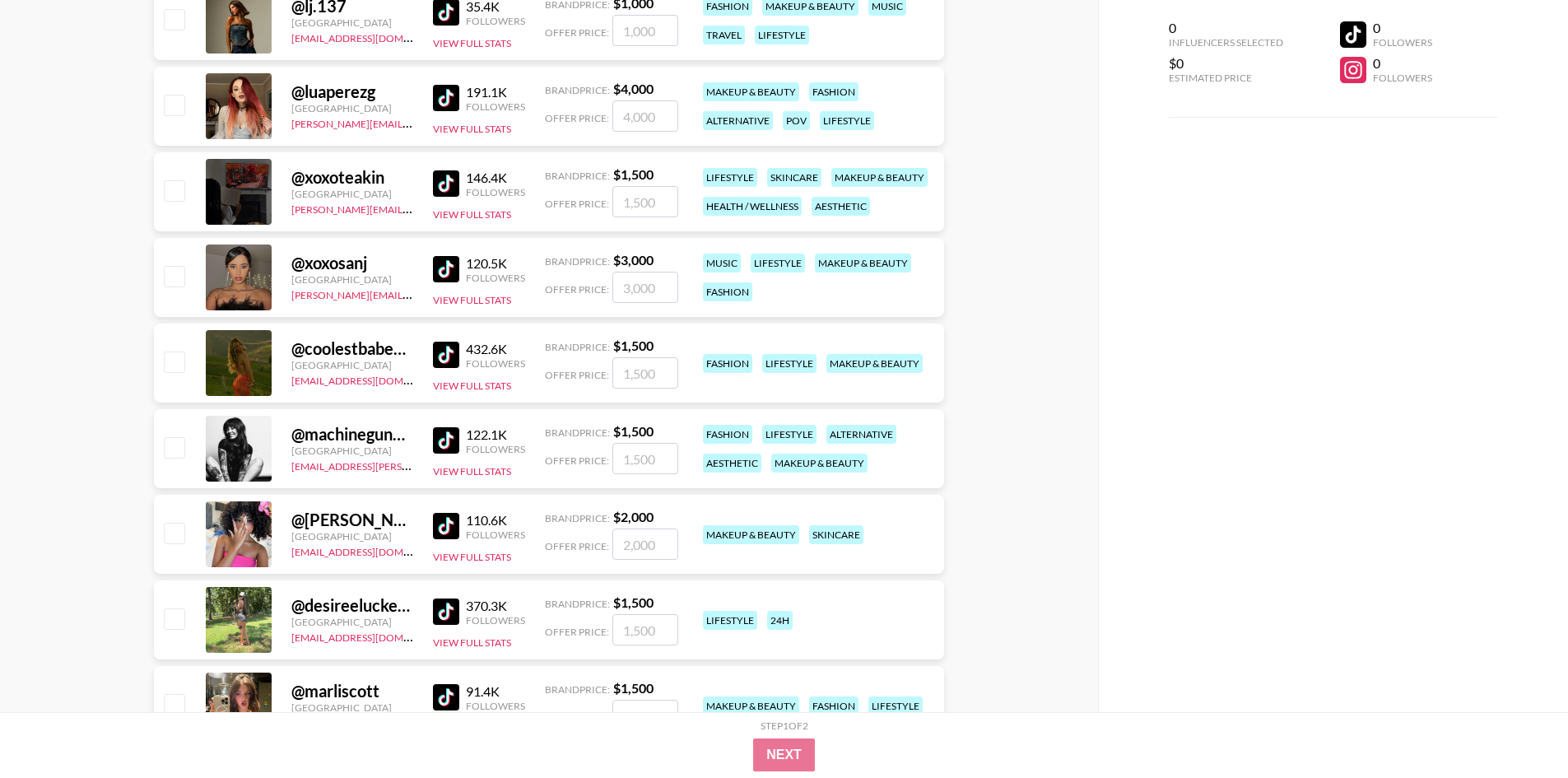
scroll to position [6421, 0]
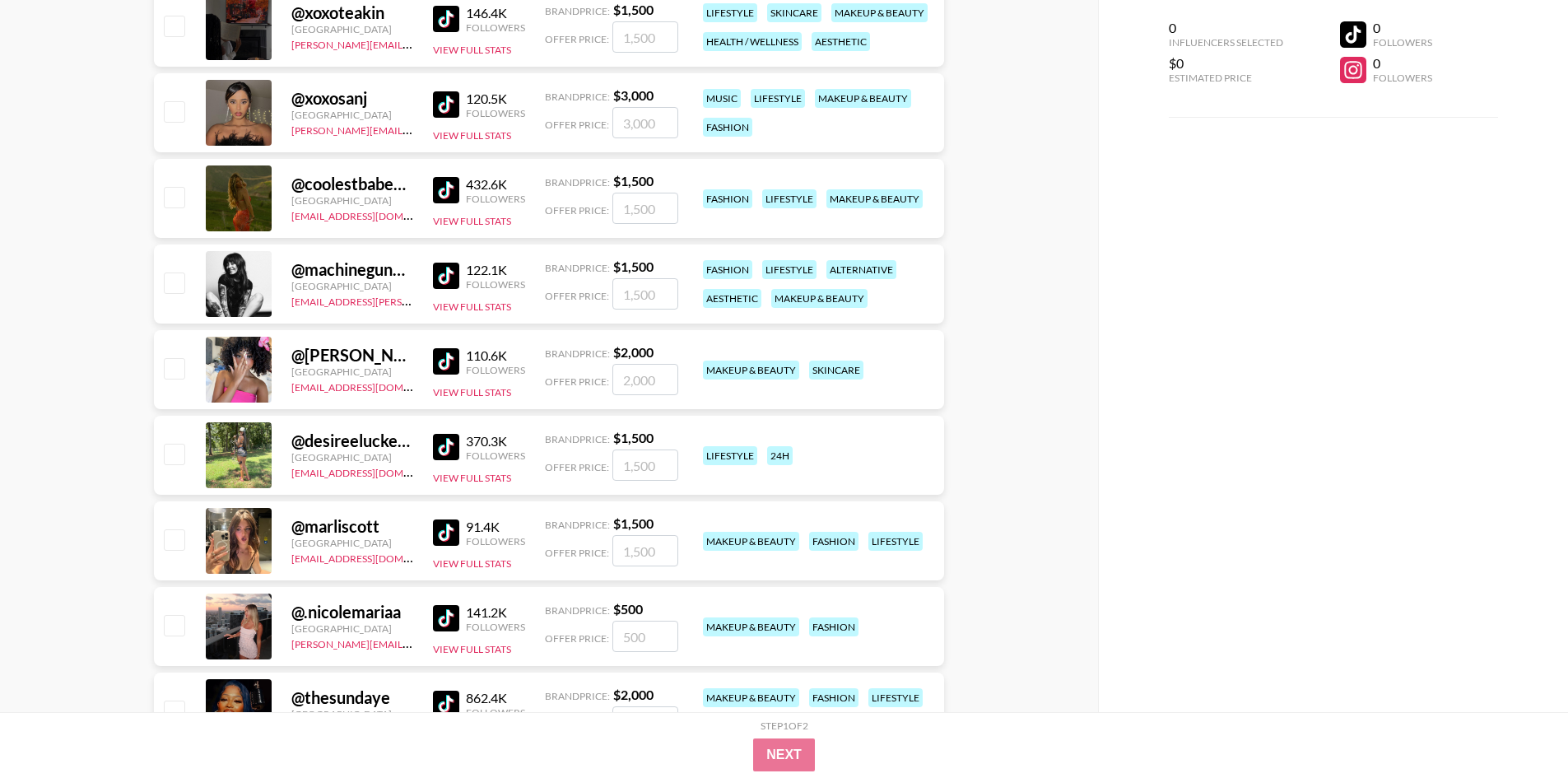
click at [453, 361] on img at bounding box center [446, 361] width 26 height 26
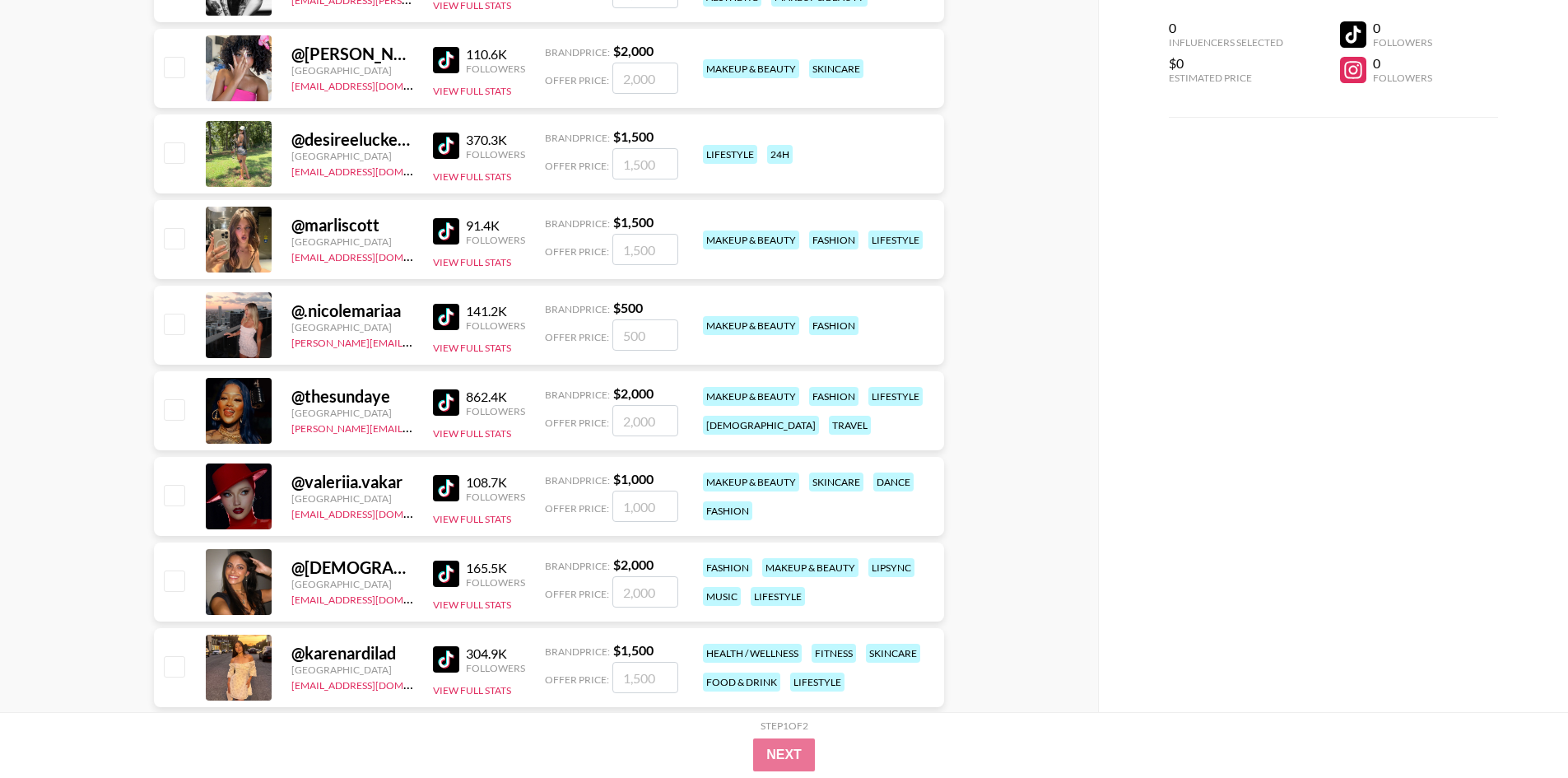
scroll to position [6750, 0]
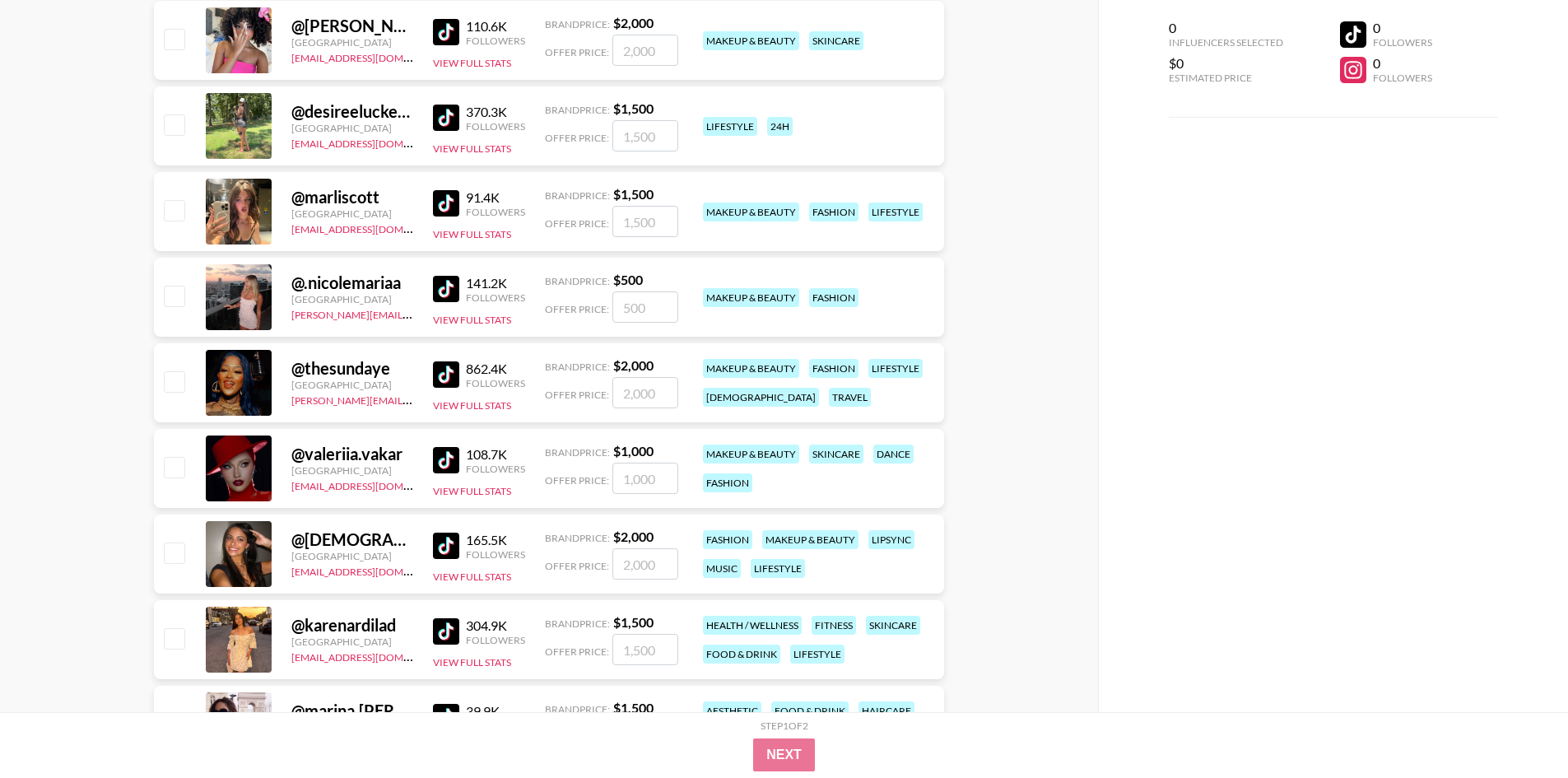
click at [445, 464] on img at bounding box center [446, 461] width 26 height 26
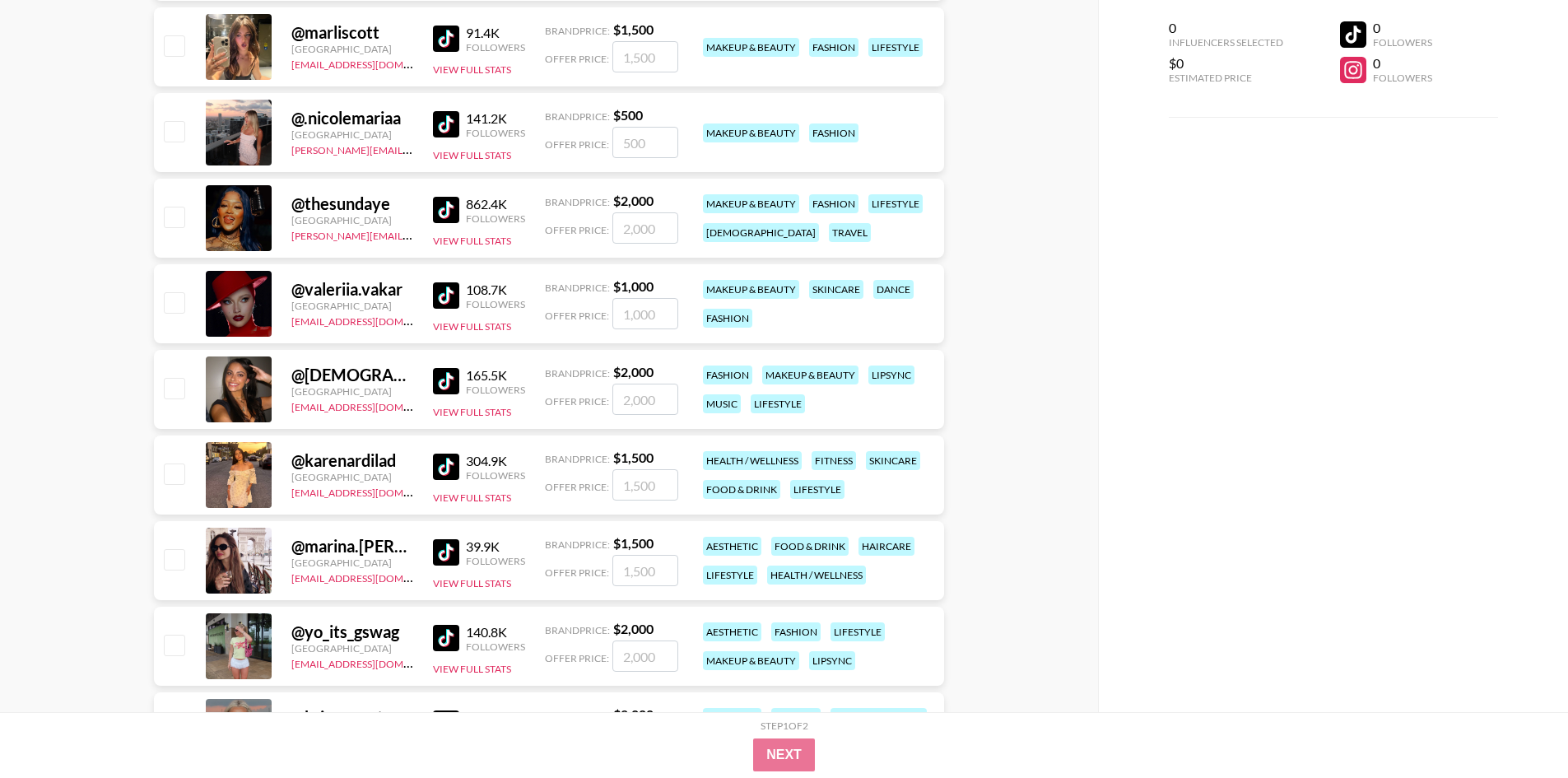
scroll to position [6997, 0]
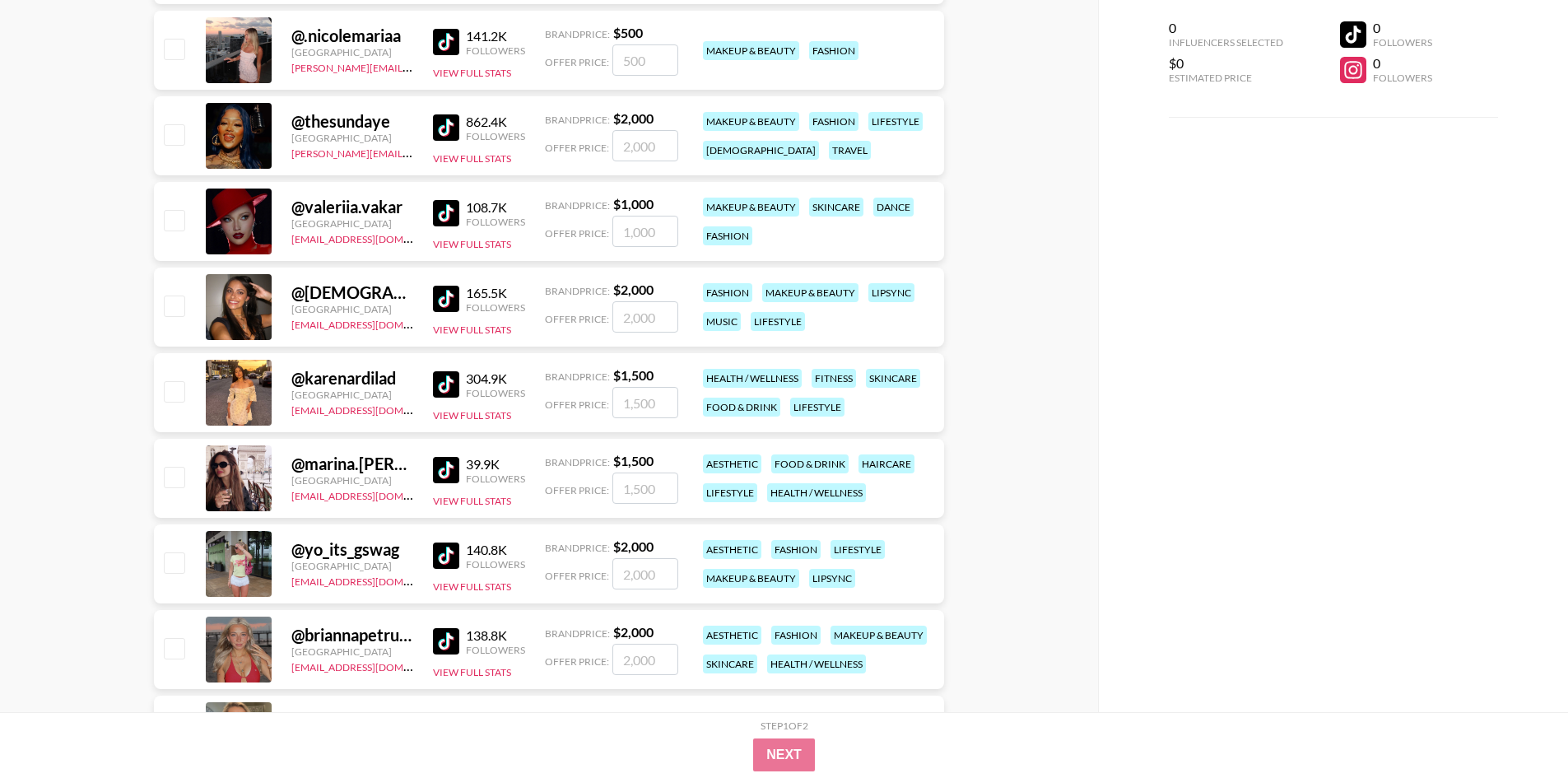
click at [449, 384] on img at bounding box center [446, 384] width 26 height 26
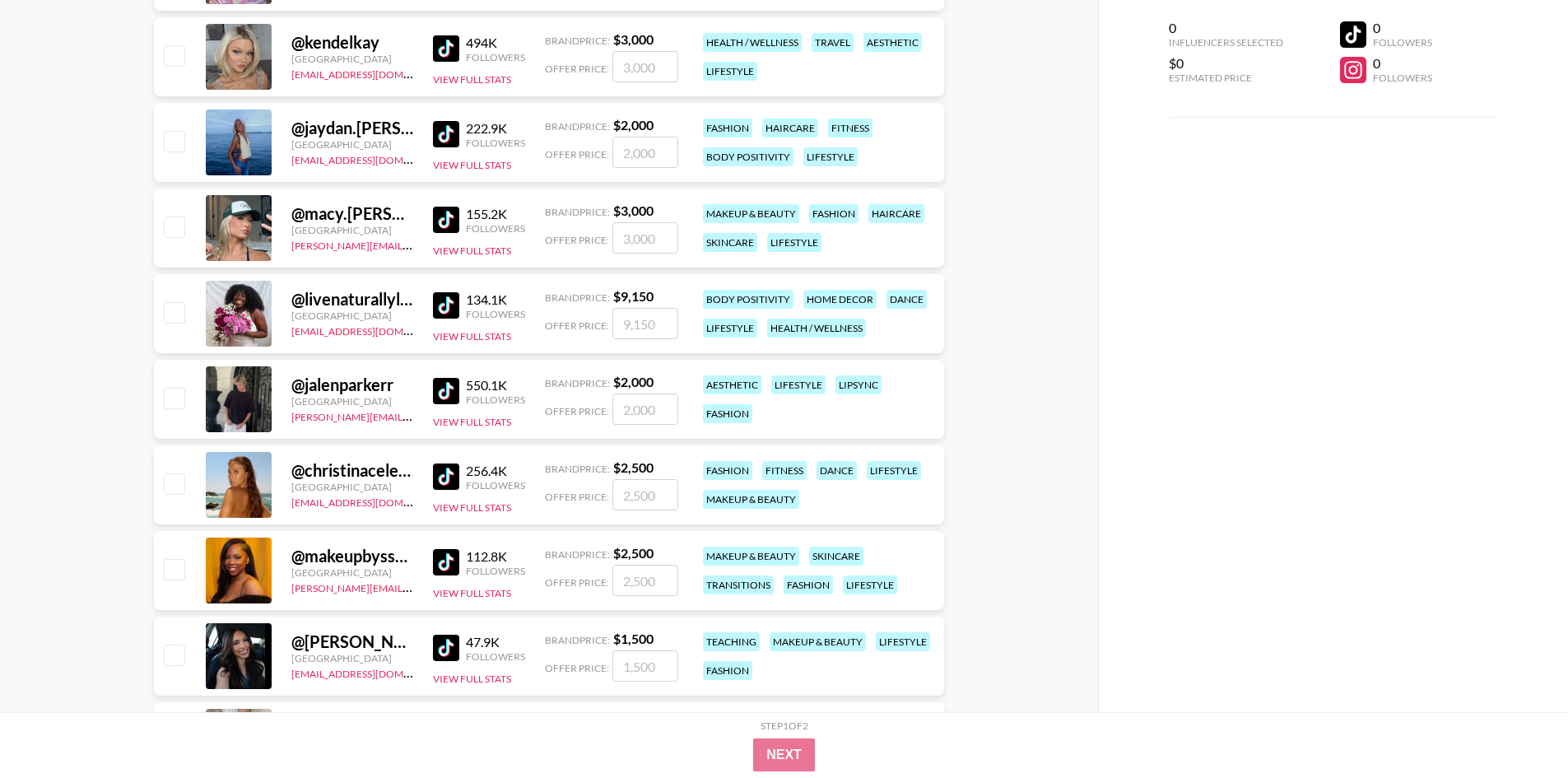
scroll to position [8314, 0]
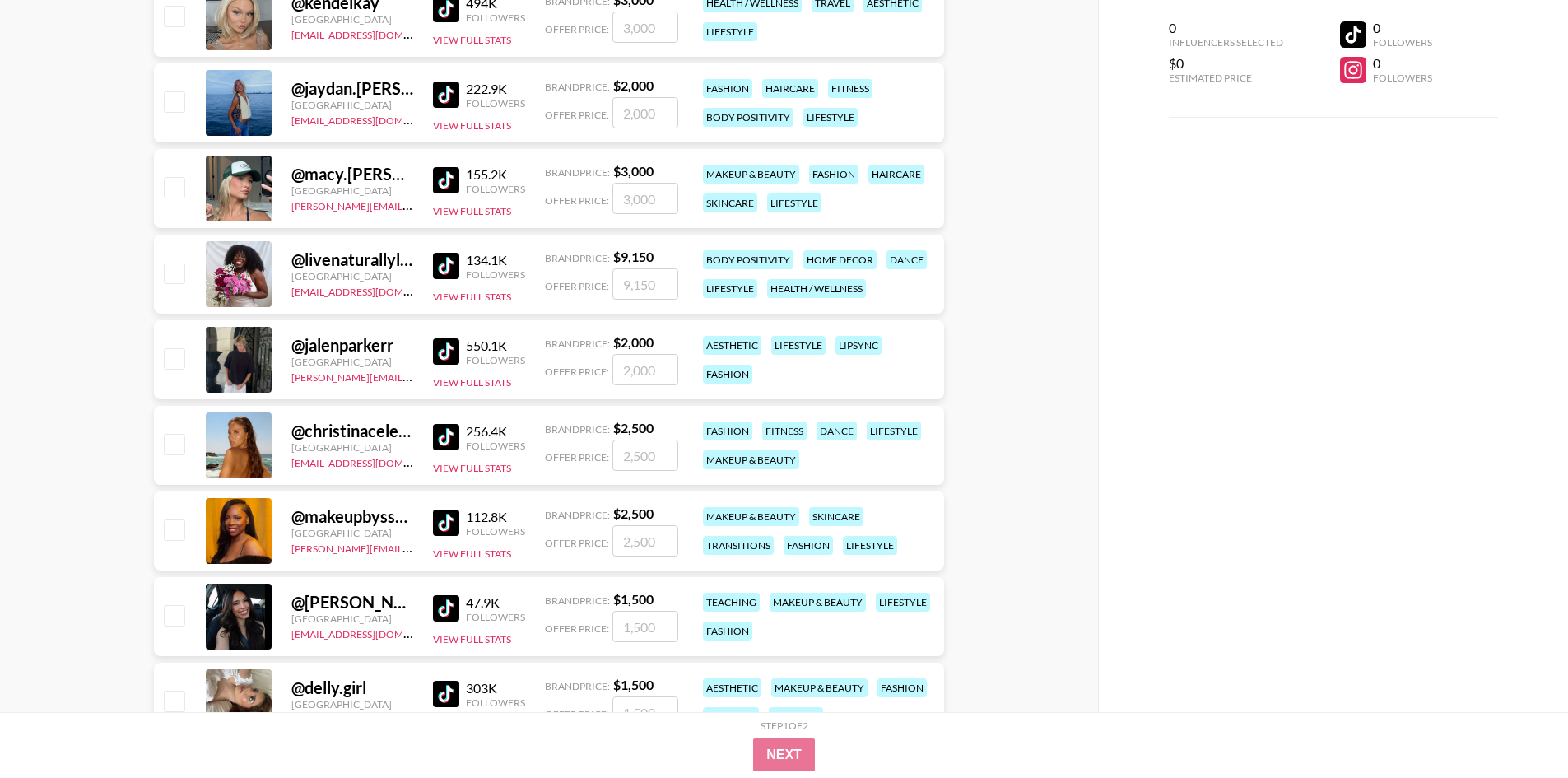
click at [441, 524] on img at bounding box center [446, 523] width 26 height 26
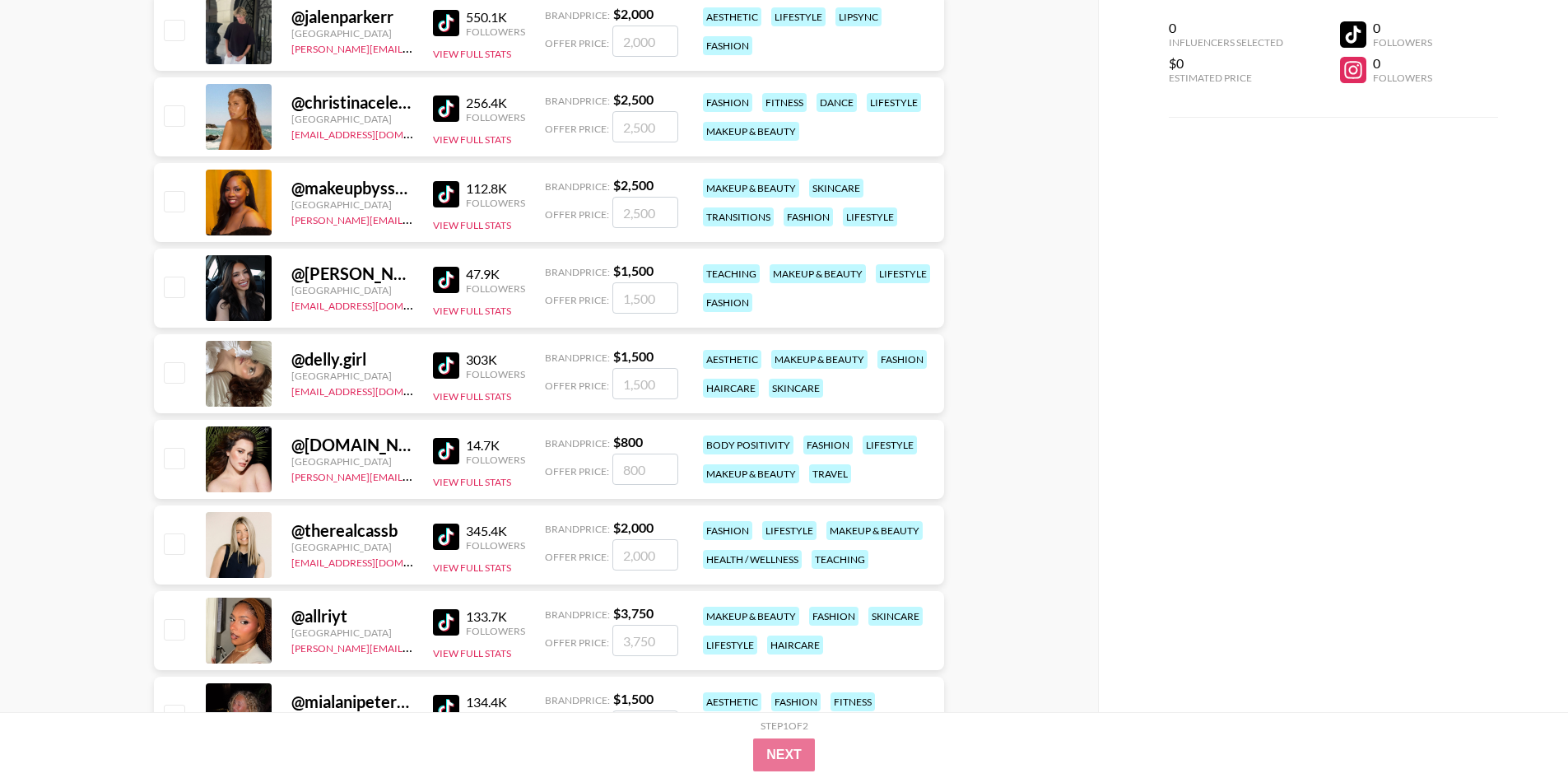
scroll to position [8643, 0]
click at [449, 360] on img at bounding box center [446, 365] width 26 height 26
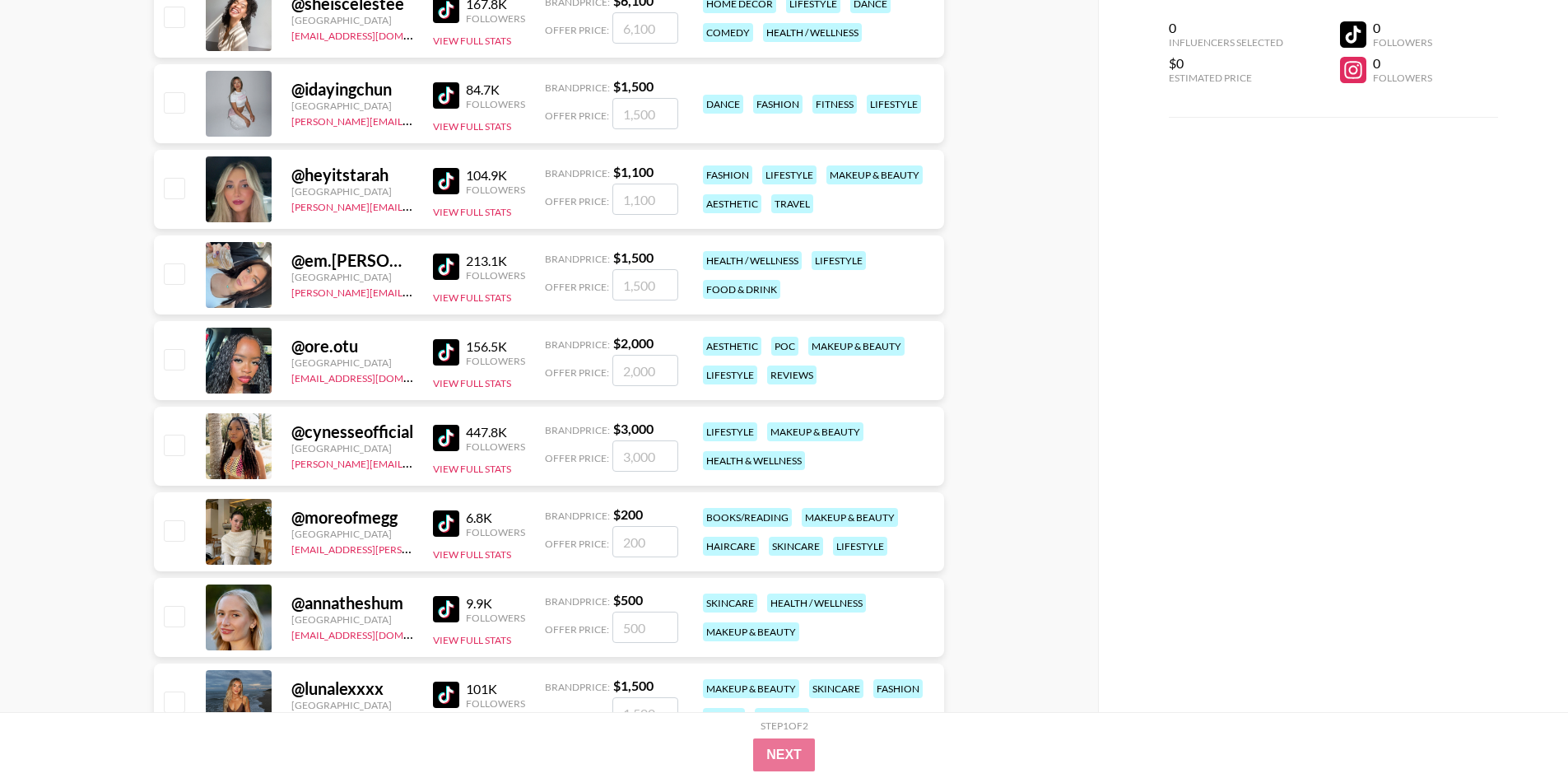
scroll to position [10125, 0]
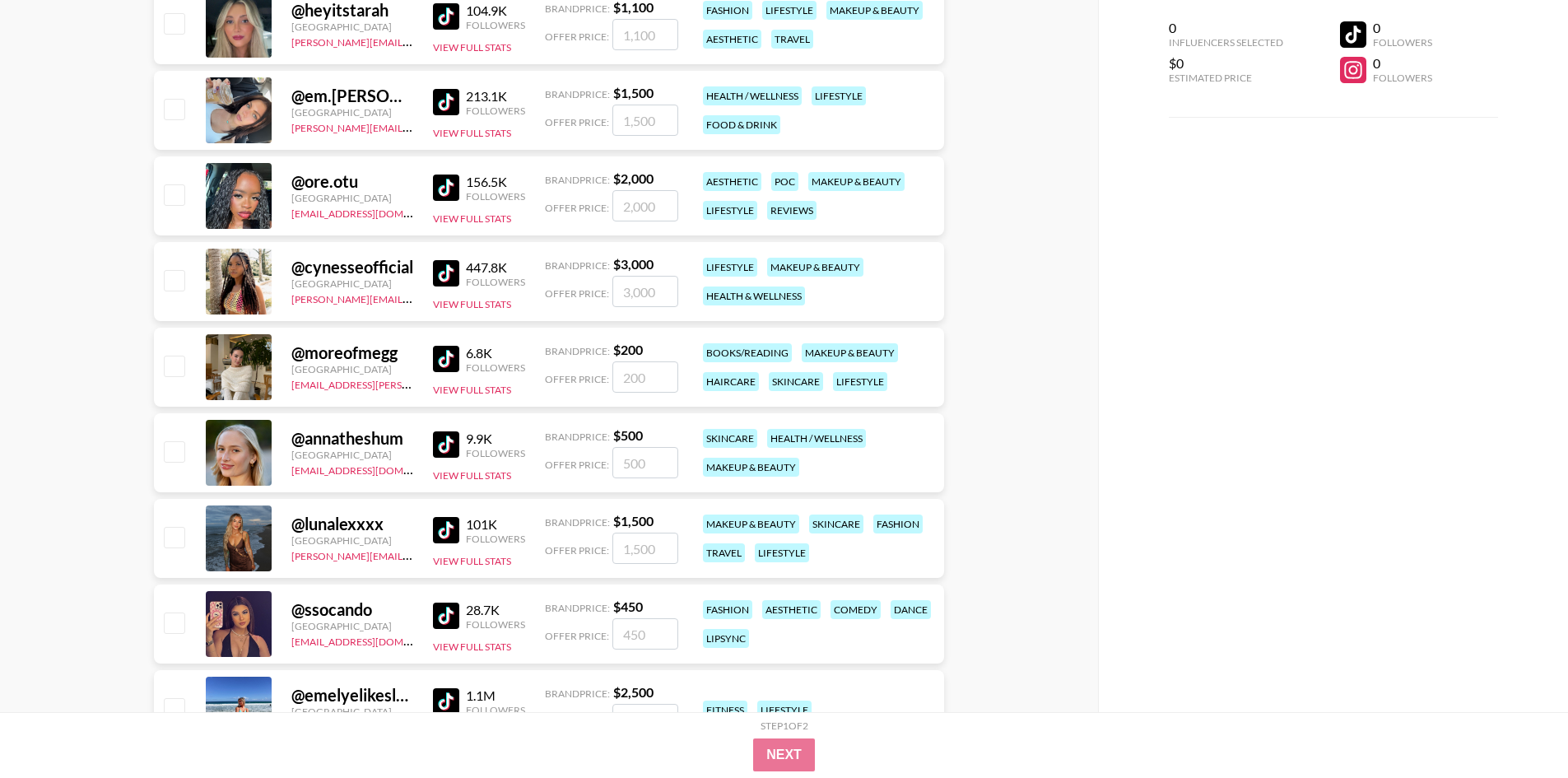
click at [440, 450] on img at bounding box center [446, 445] width 26 height 26
click at [449, 535] on img at bounding box center [446, 530] width 26 height 26
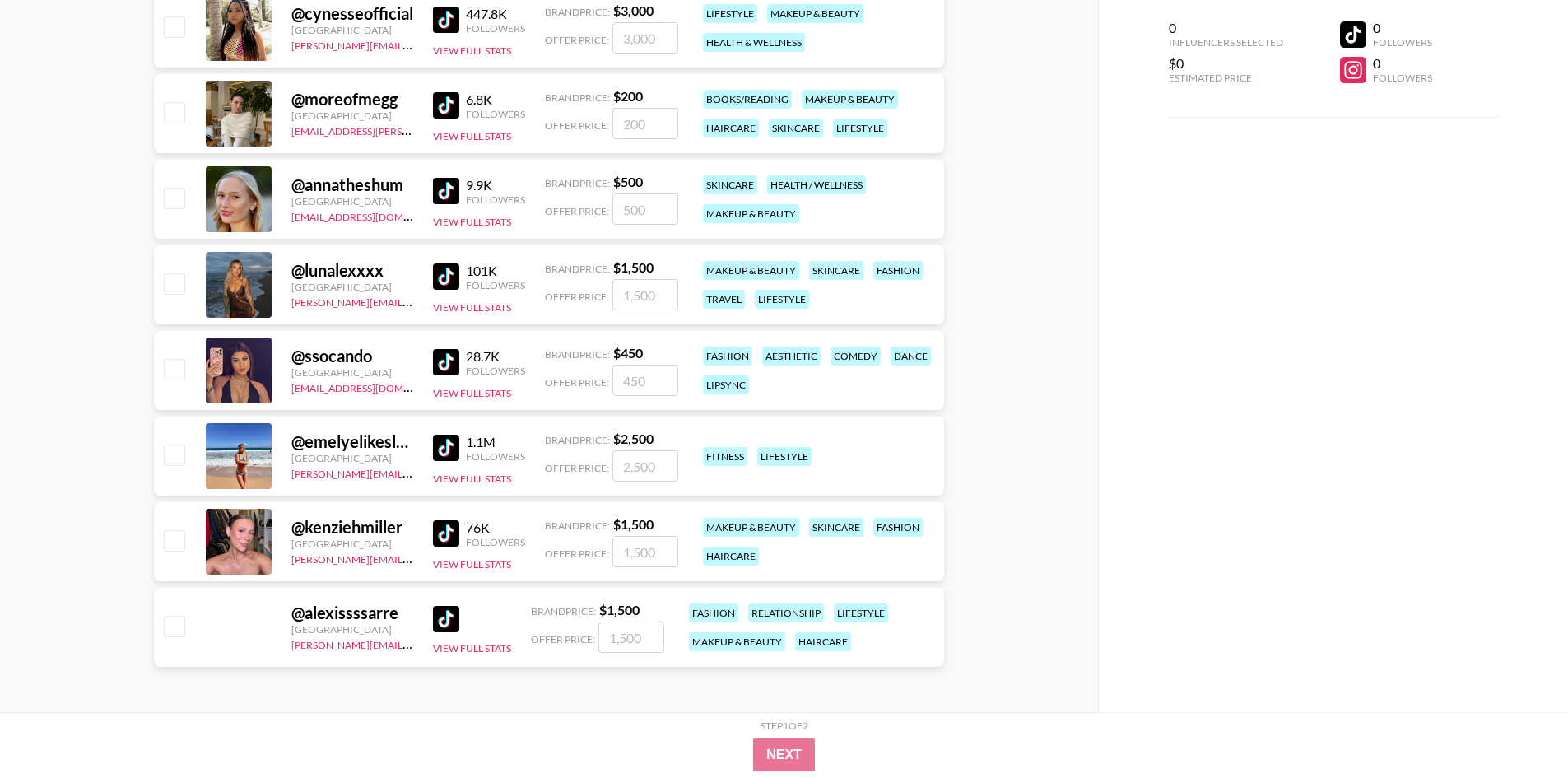
scroll to position [10379, 0]
click at [453, 532] on img at bounding box center [446, 532] width 26 height 26
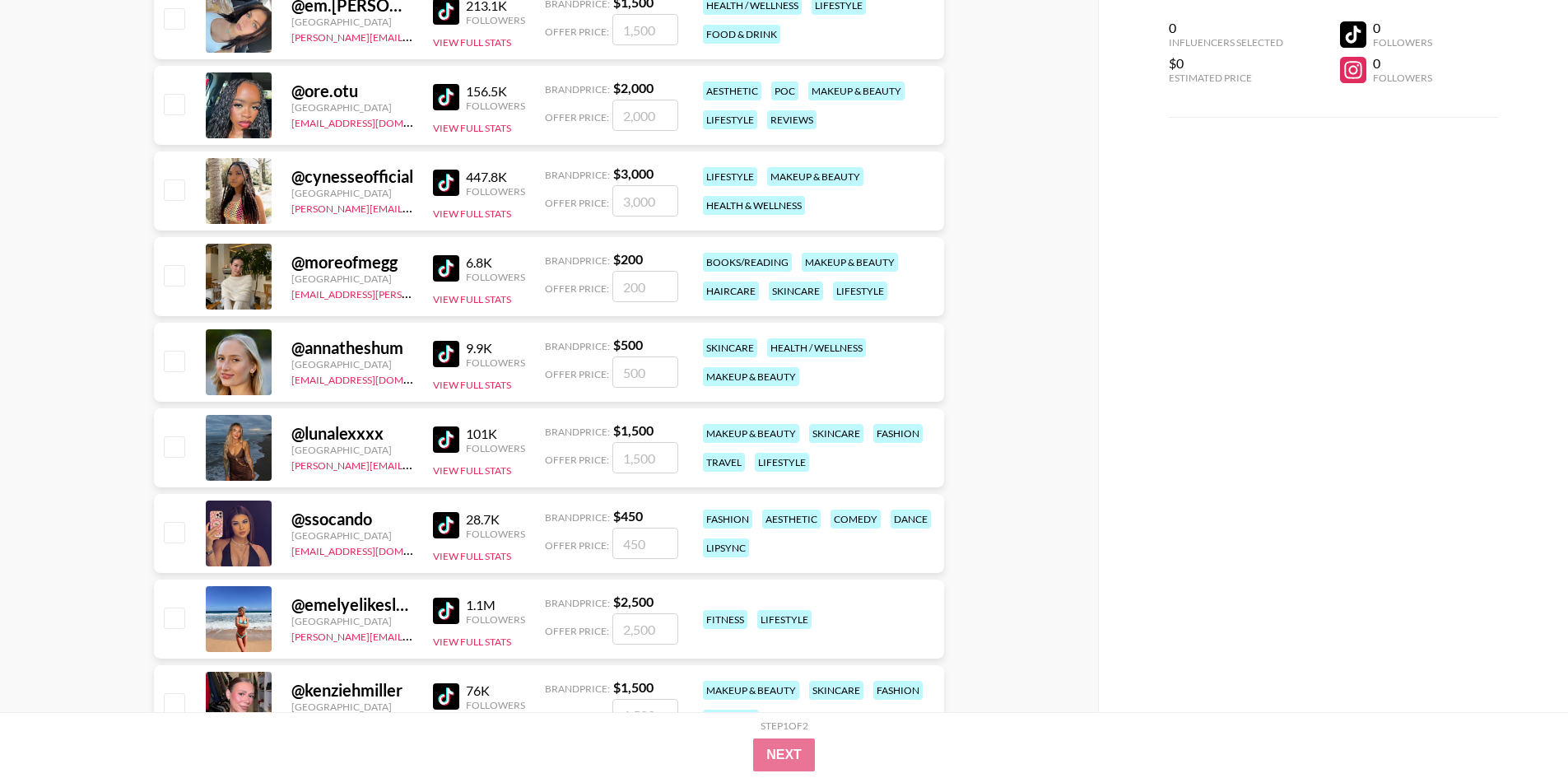
scroll to position [10215, 0]
